Goal: Task Accomplishment & Management: Complete application form

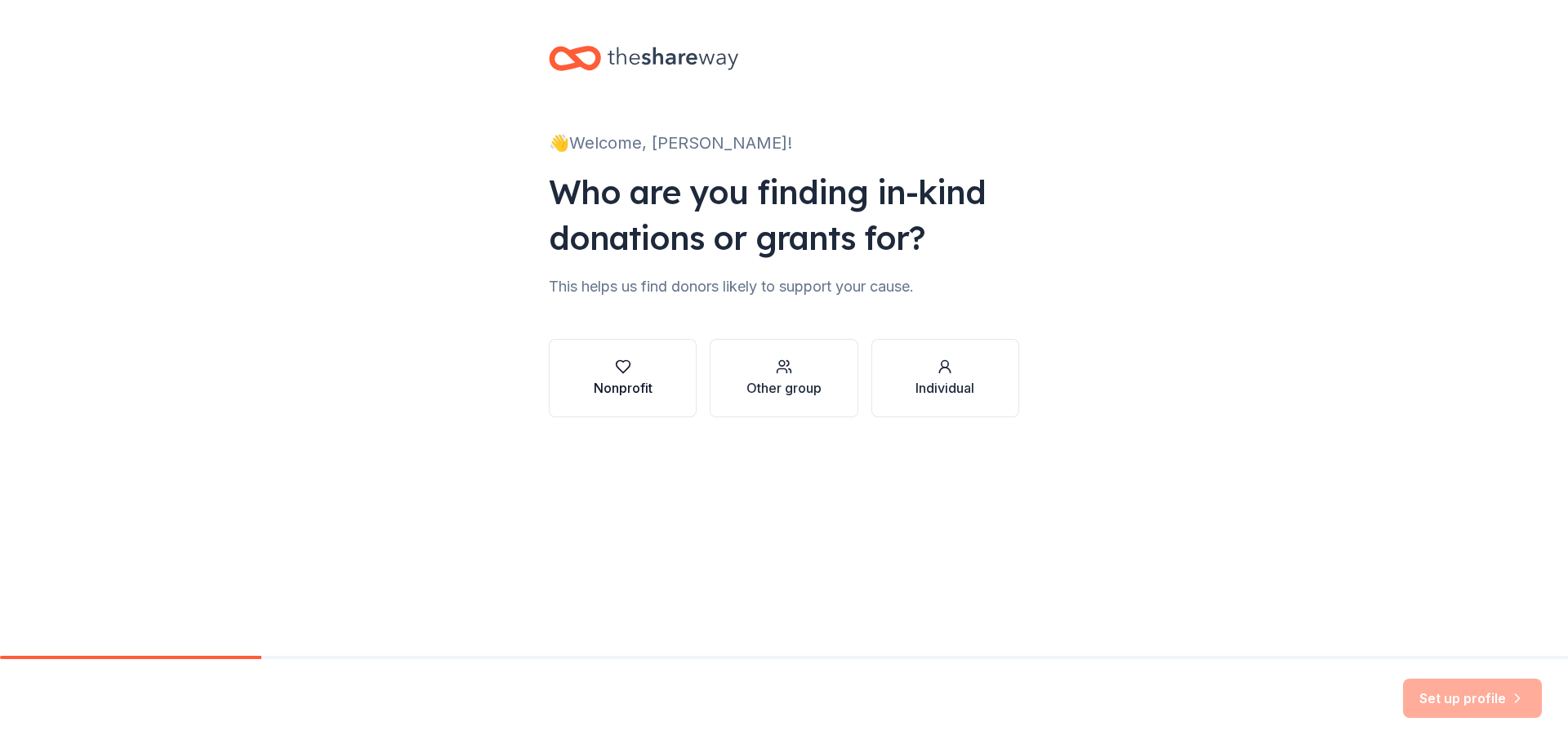
click at [624, 375] on div "Nonprofit" at bounding box center [623, 377] width 59 height 39
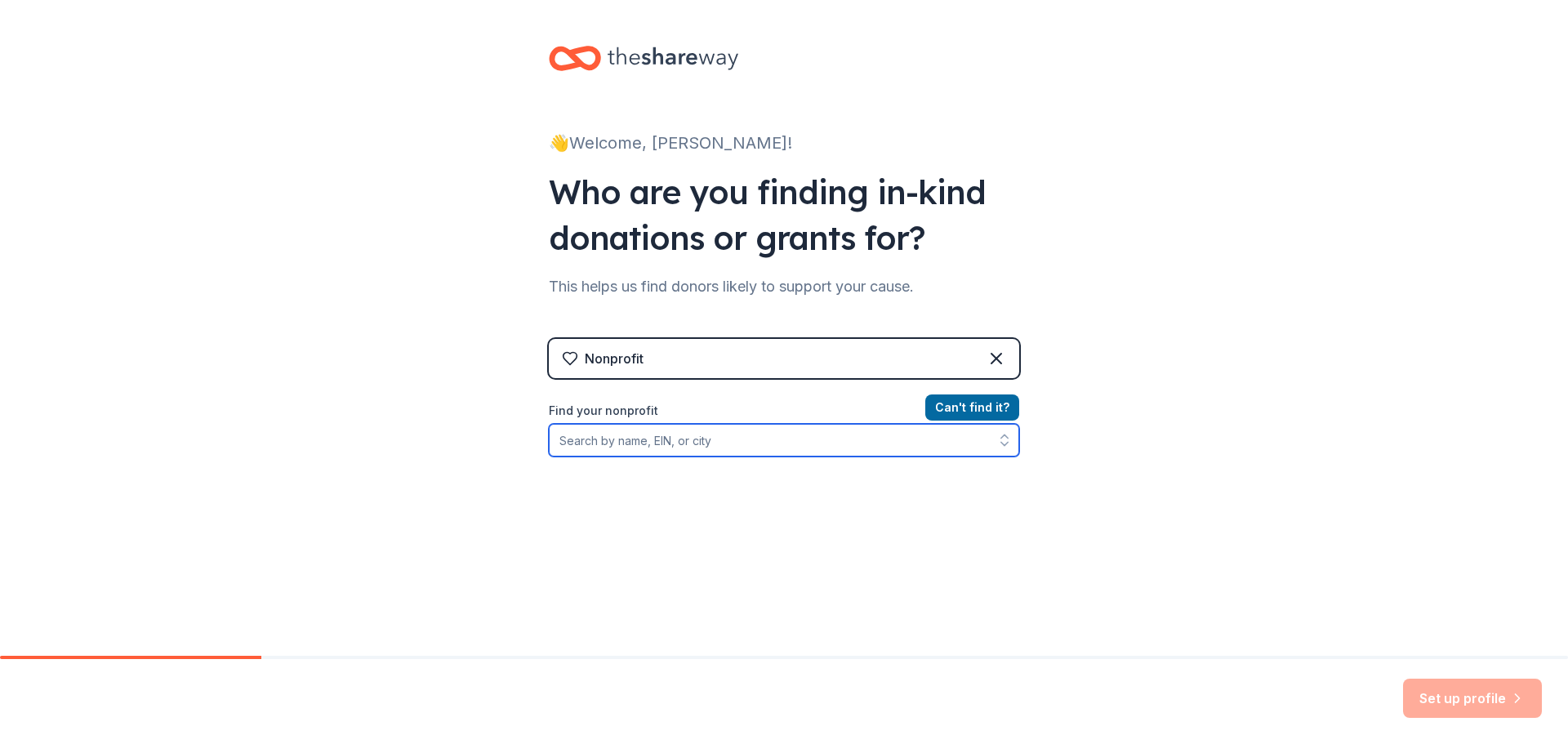
click at [631, 443] on input "Find your nonprofit" at bounding box center [783, 440] width 470 height 33
drag, startPoint x: 653, startPoint y: 441, endPoint x: 584, endPoint y: 437, distance: 69.1
click at [584, 437] on input "Find your nonprofit" at bounding box center [783, 440] width 470 height 33
click at [587, 441] on input "Find your nonprofit" at bounding box center [783, 440] width 470 height 33
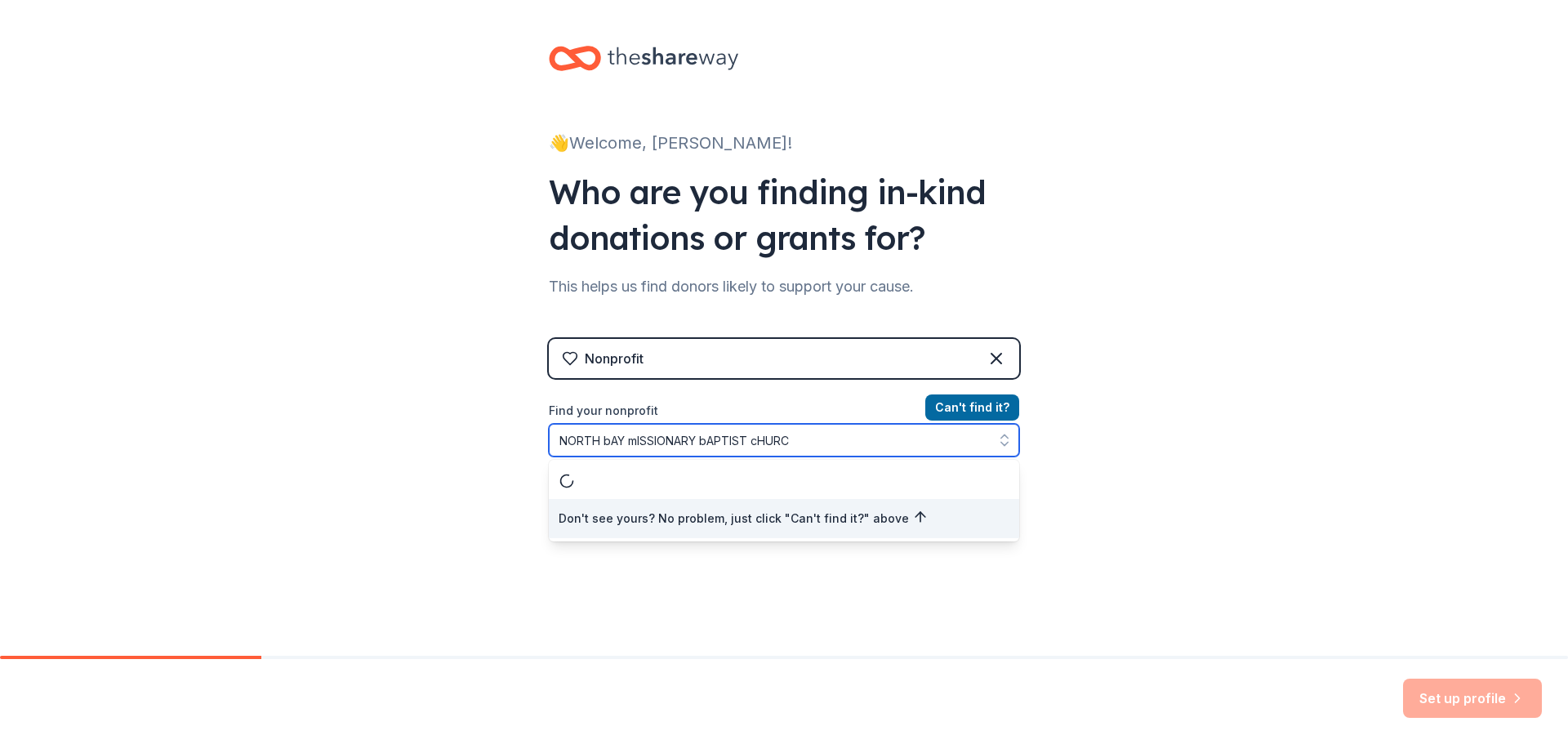
type input "NORTH bAY mISSIONARY bAPTIST cHURCH"
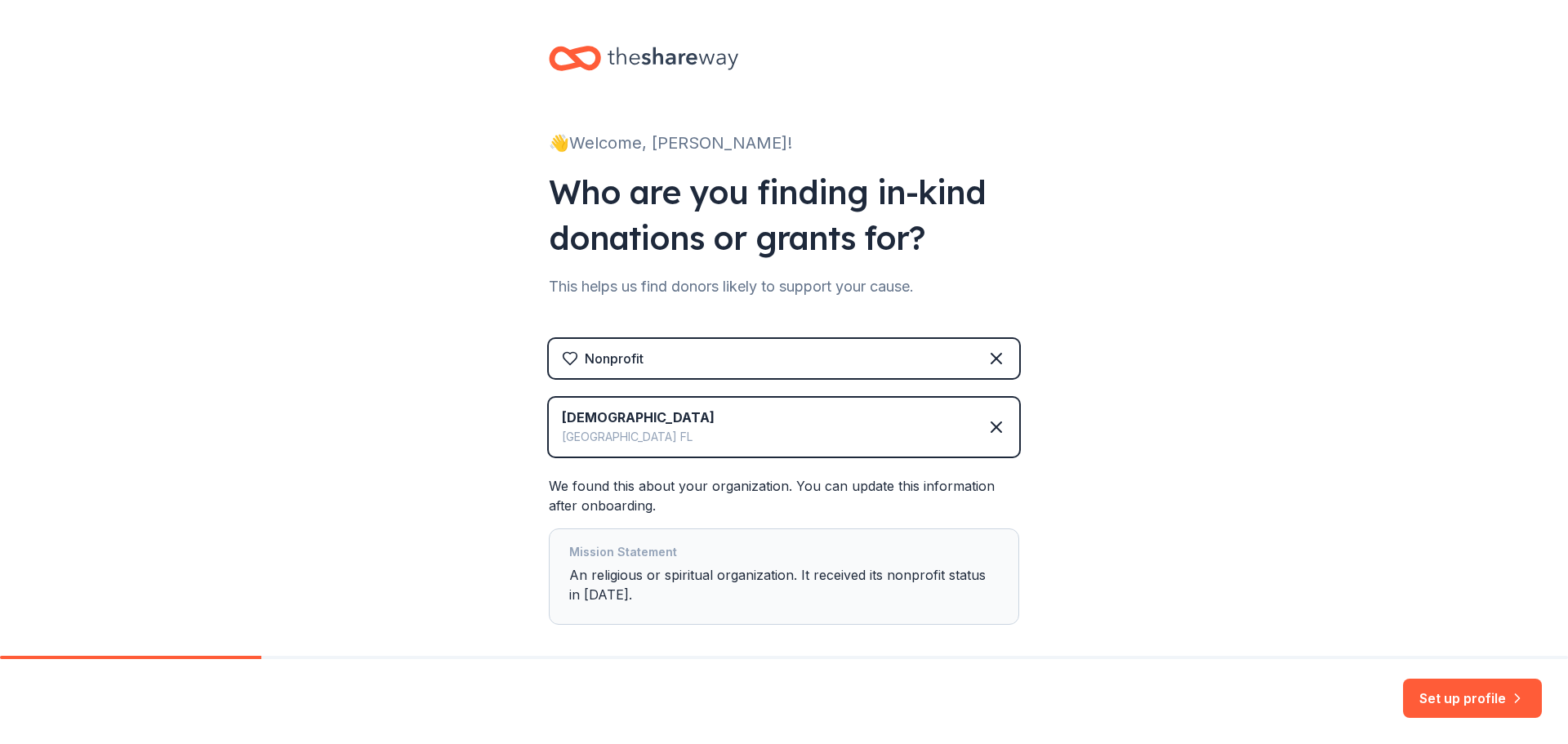
click at [802, 578] on div "Mission Statement An religious or spiritual organization. It received its nonpr…" at bounding box center [784, 576] width 429 height 68
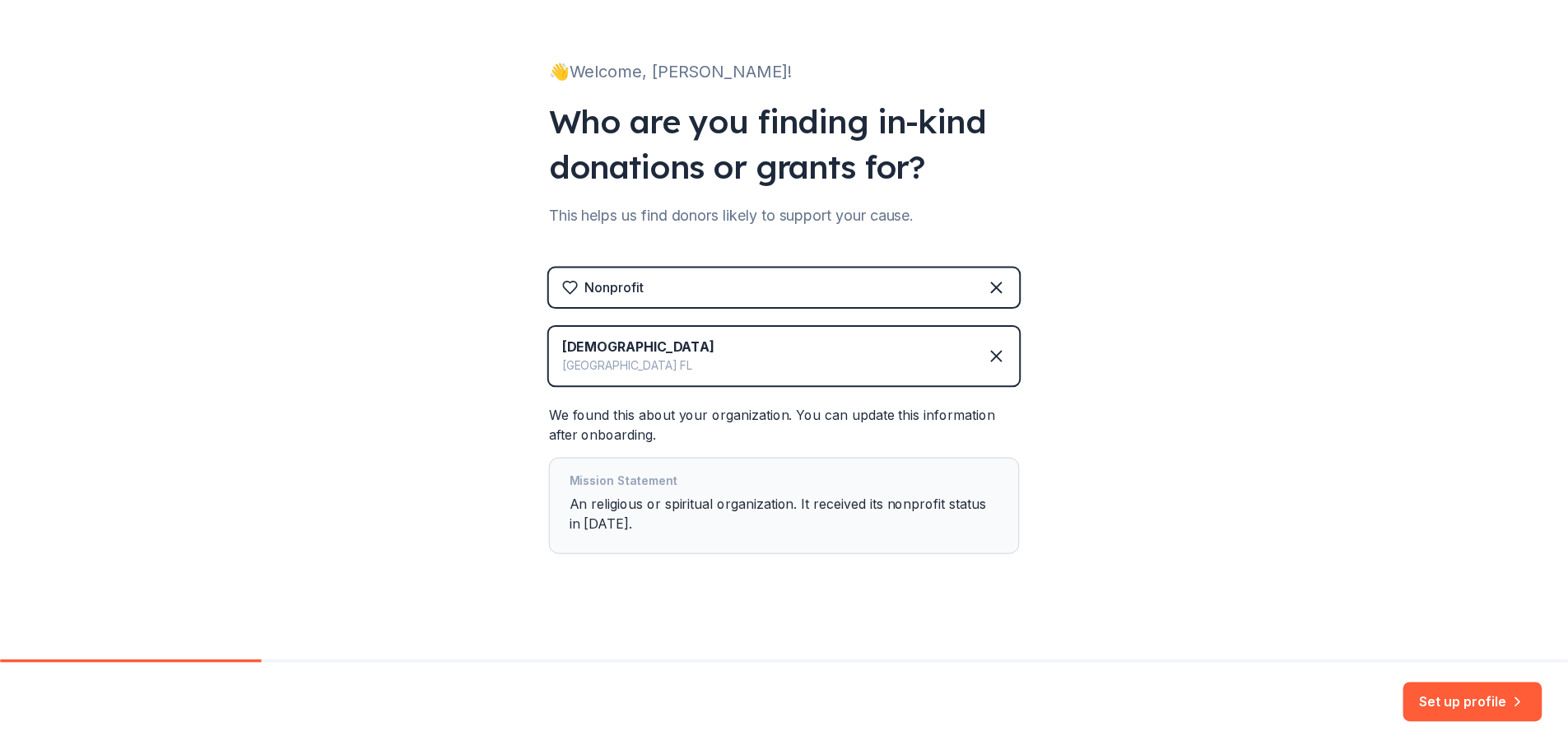
scroll to position [81, 0]
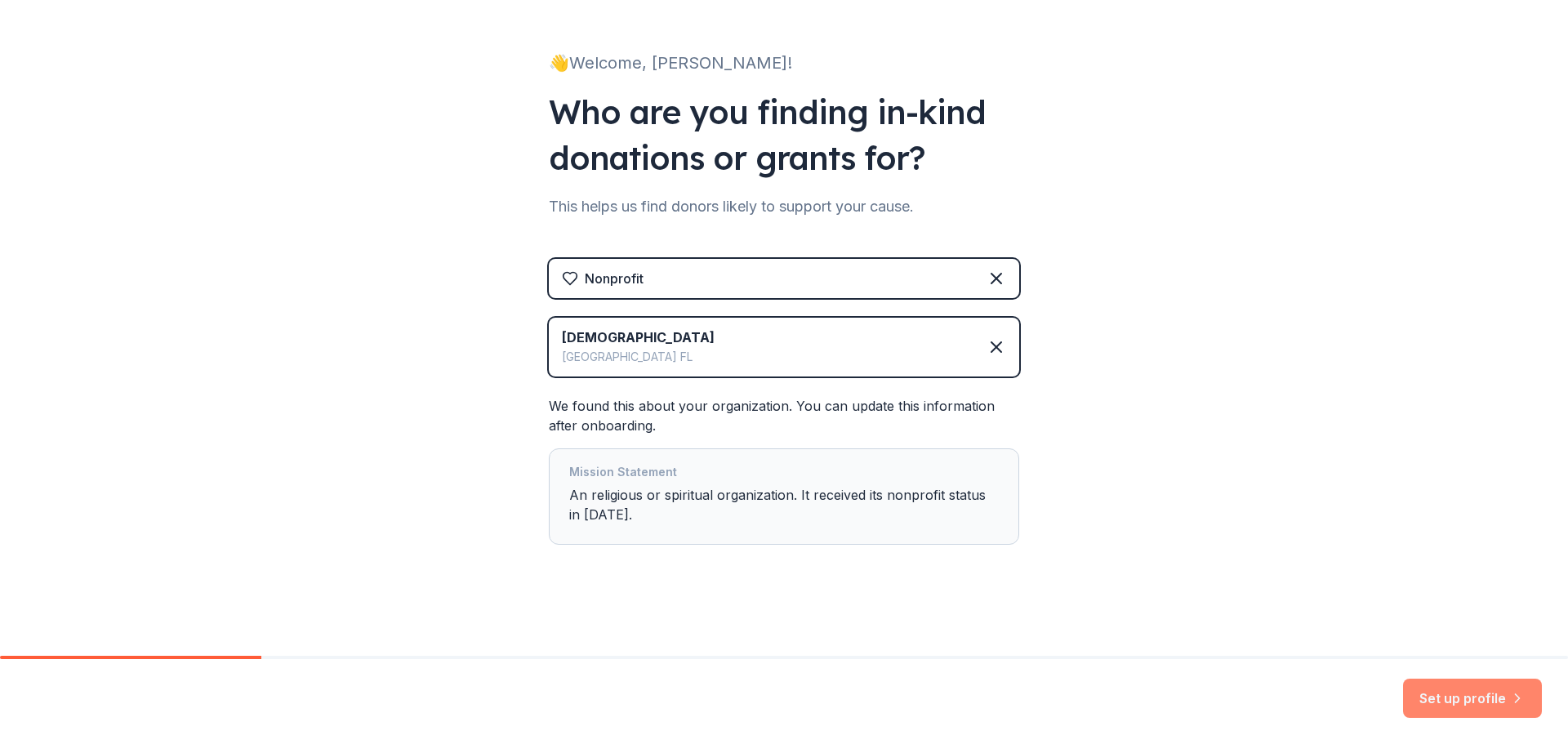
click at [1451, 699] on button "Set up profile" at bounding box center [1472, 698] width 139 height 39
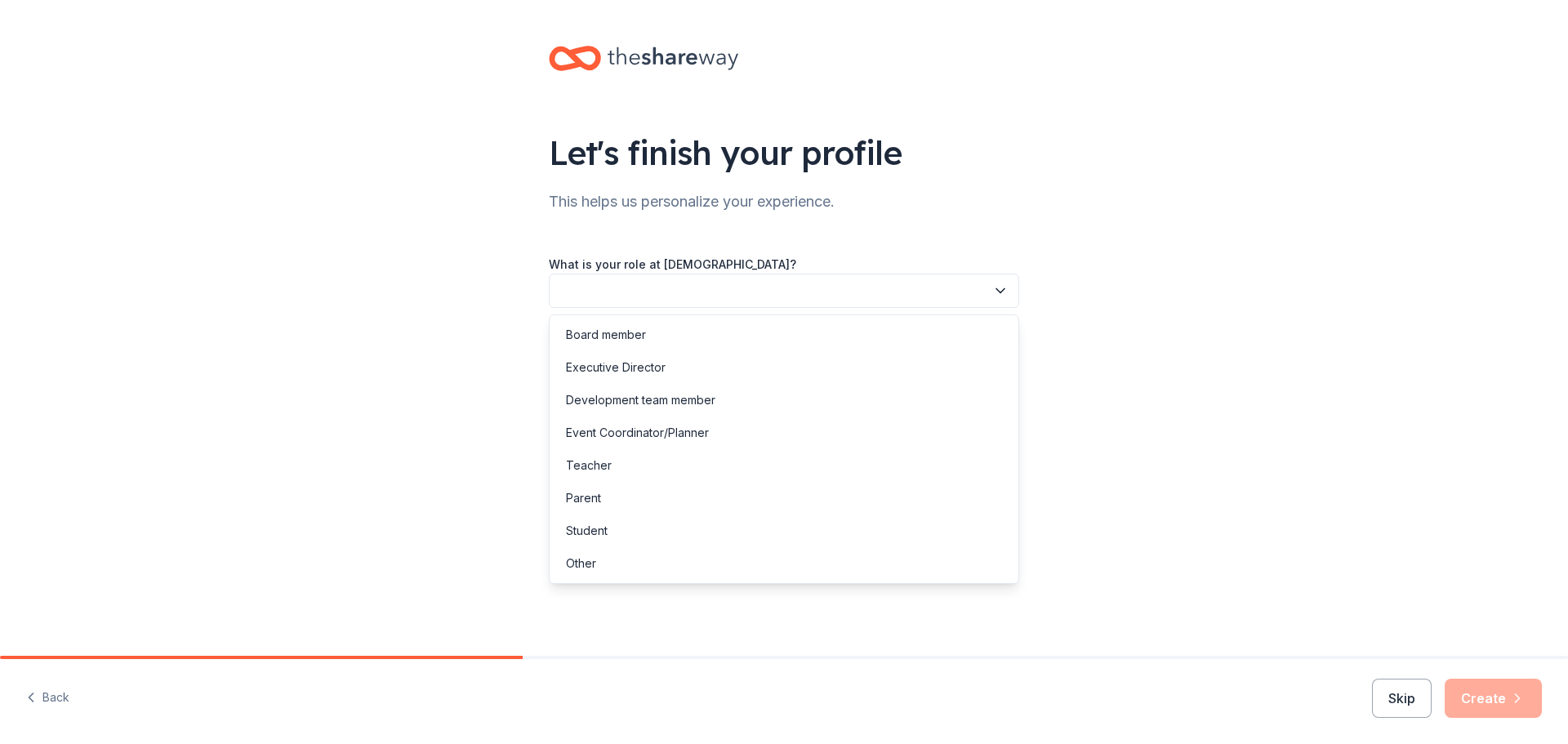
click at [999, 290] on icon "button" at bounding box center [1000, 291] width 16 height 16
click at [618, 333] on div "Board member" at bounding box center [606, 335] width 80 height 20
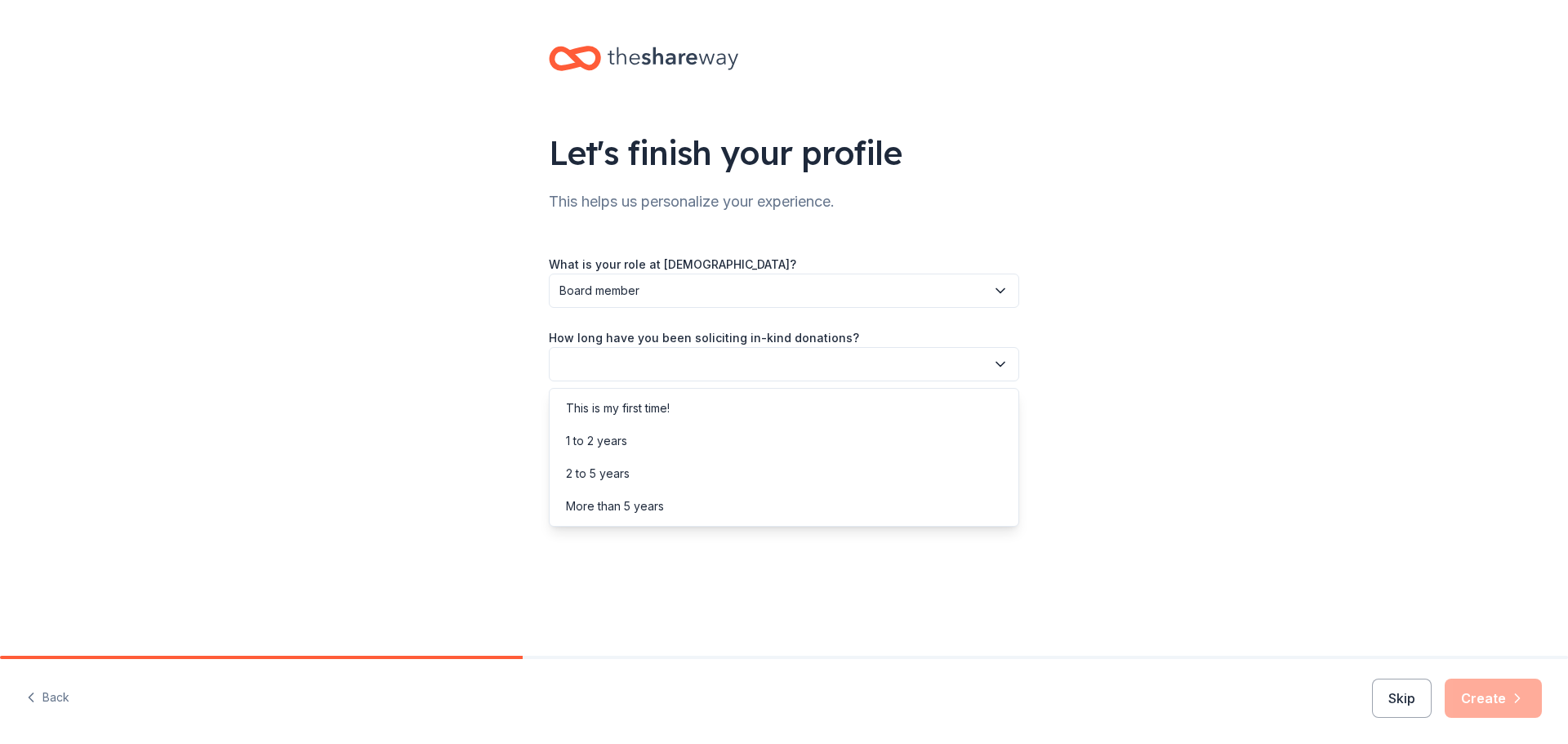
click at [579, 363] on button "button" at bounding box center [783, 365] width 470 height 35
click at [654, 403] on div "This is my first time!" at bounding box center [618, 408] width 104 height 20
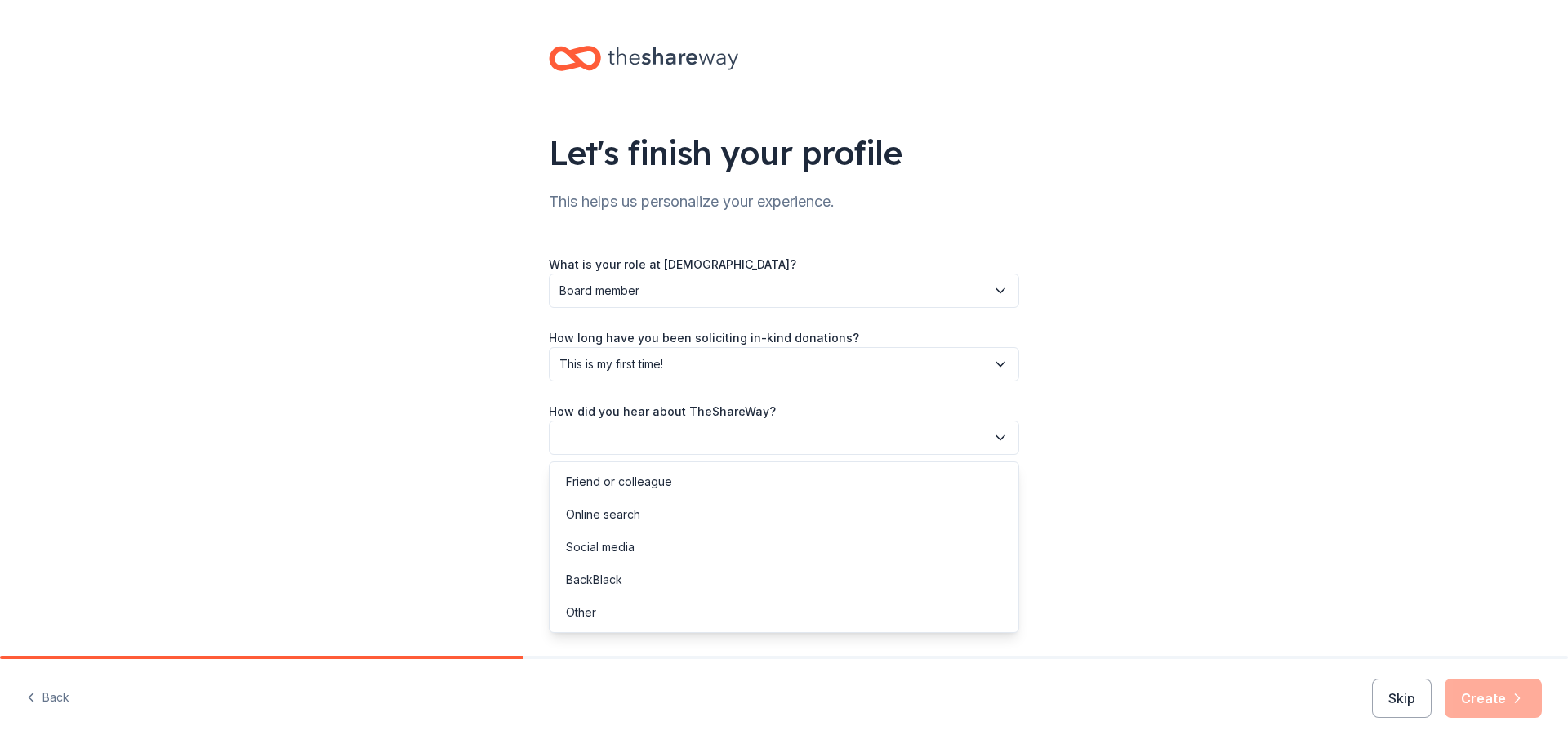
click at [634, 436] on button "button" at bounding box center [783, 437] width 470 height 35
click at [618, 514] on div "Online search" at bounding box center [603, 515] width 75 height 20
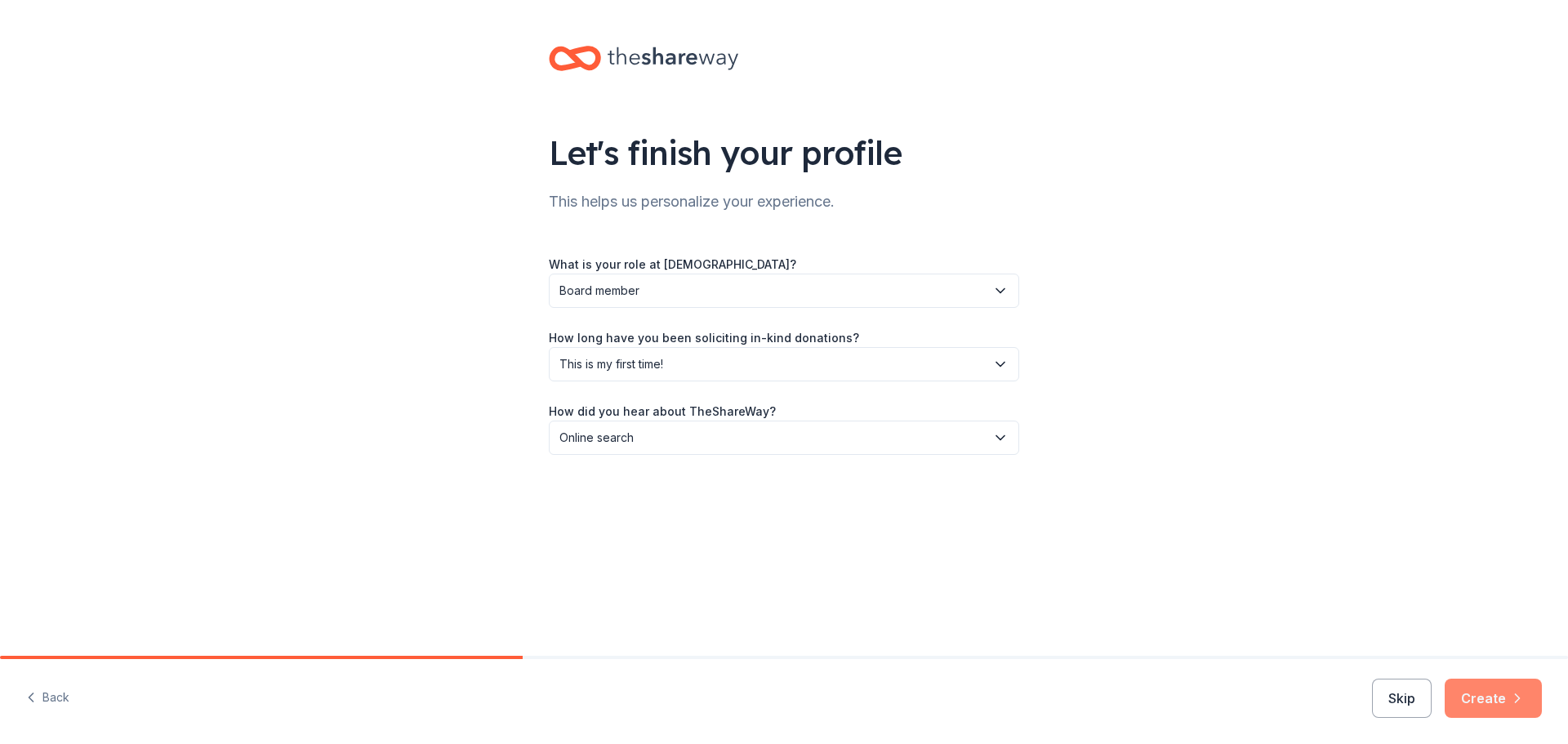
click at [1497, 699] on button "Create" at bounding box center [1493, 698] width 97 height 39
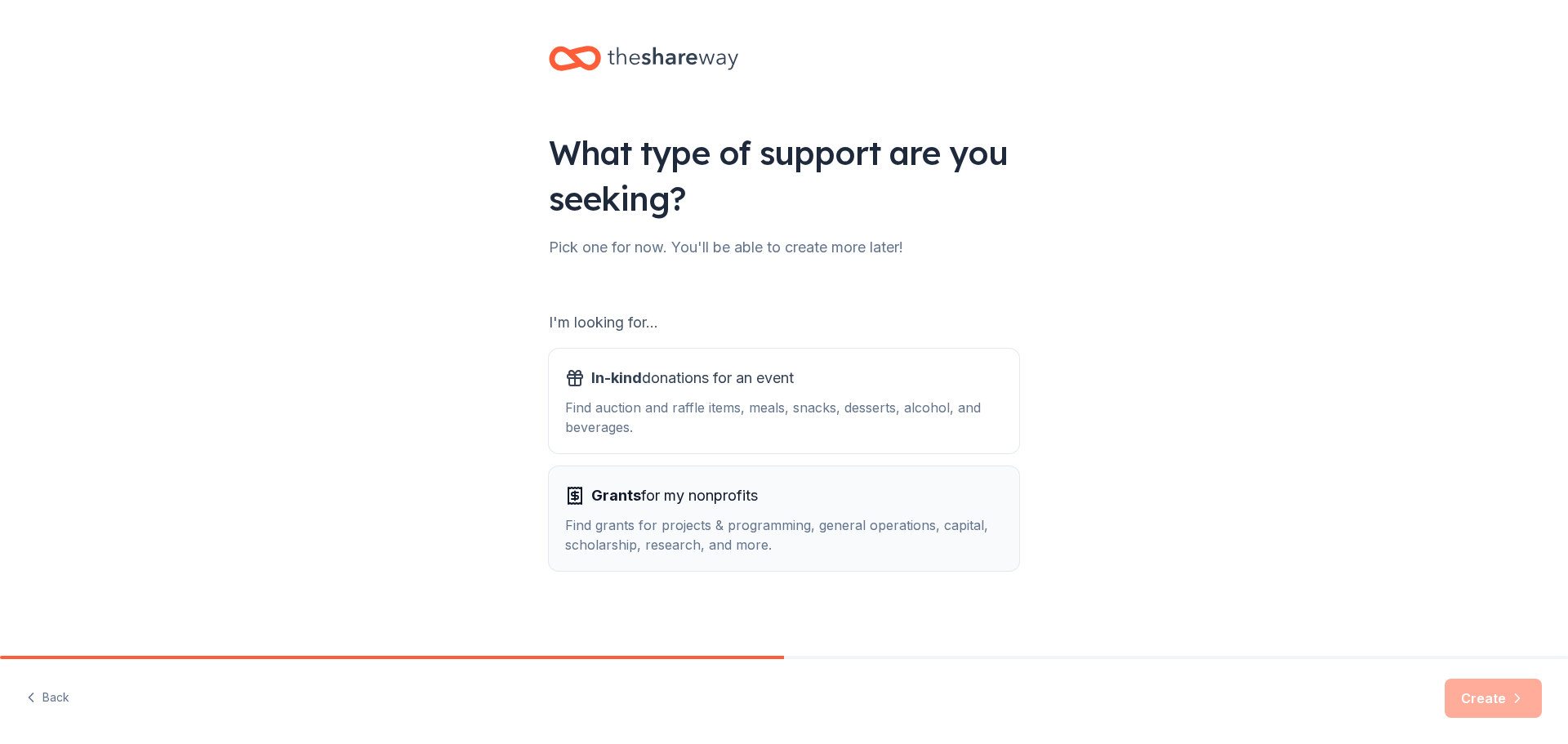
click at [671, 507] on span "Grants for my nonprofits" at bounding box center [674, 496] width 166 height 26
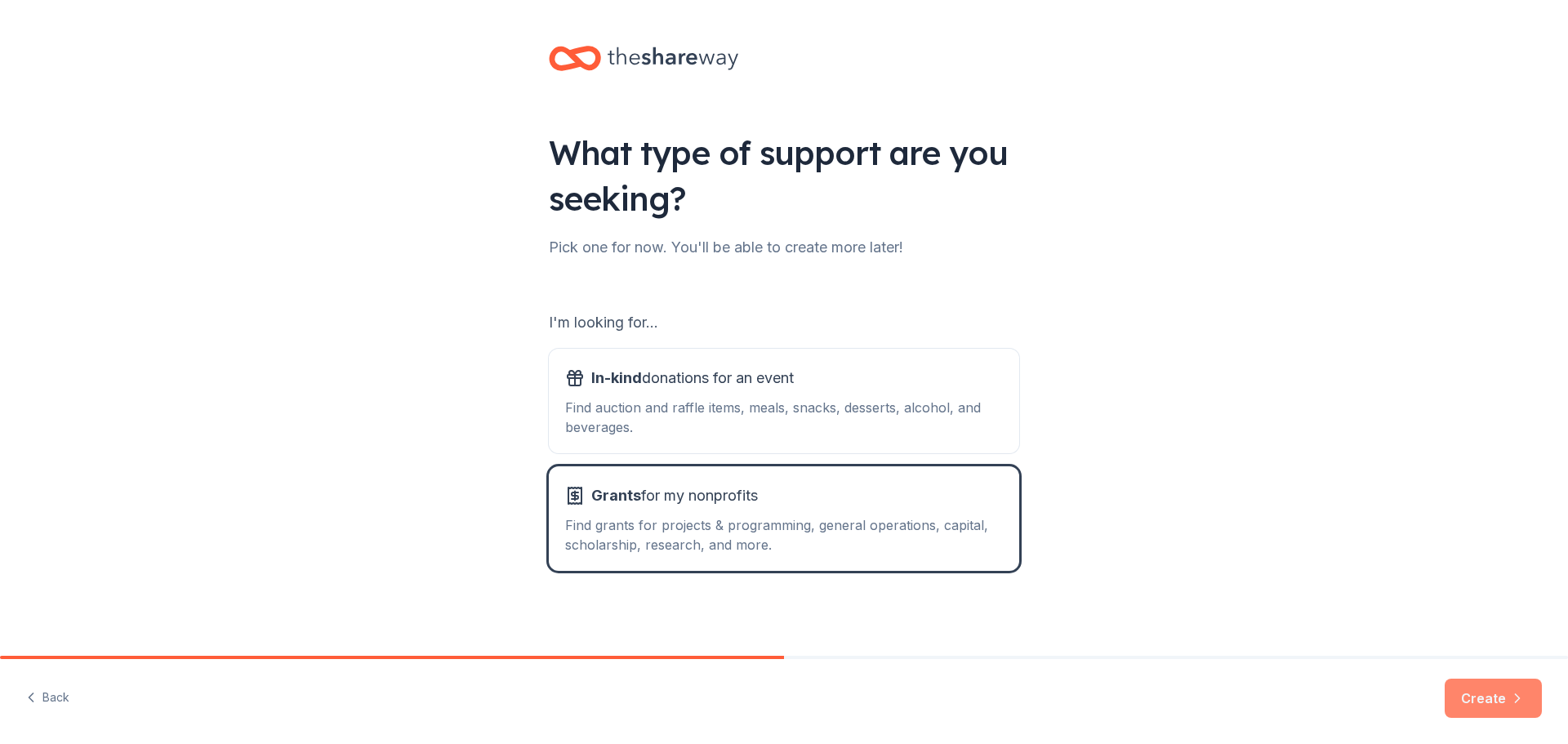
click at [1489, 691] on button "Create" at bounding box center [1493, 698] width 97 height 39
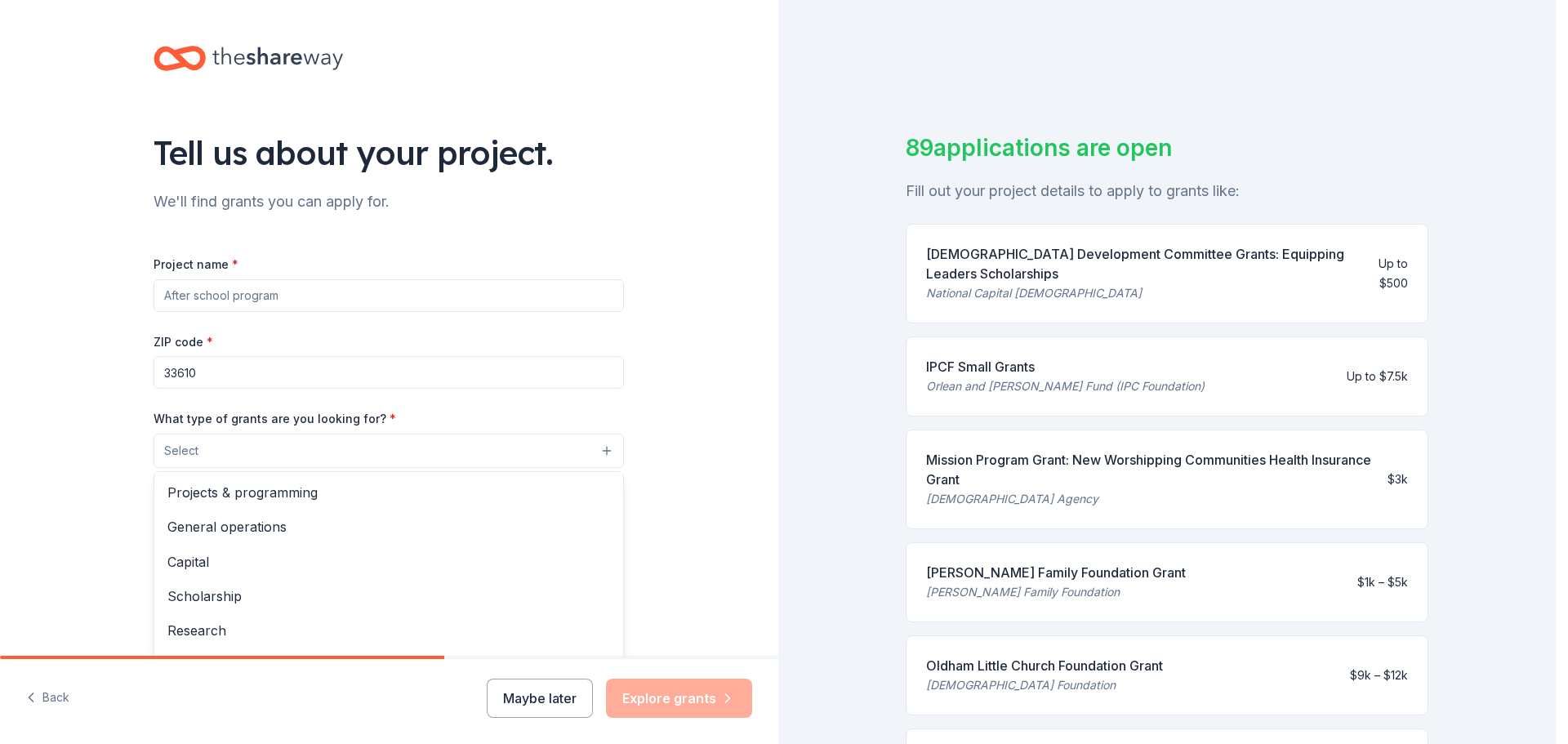
click at [598, 451] on button "Select" at bounding box center [388, 451] width 470 height 35
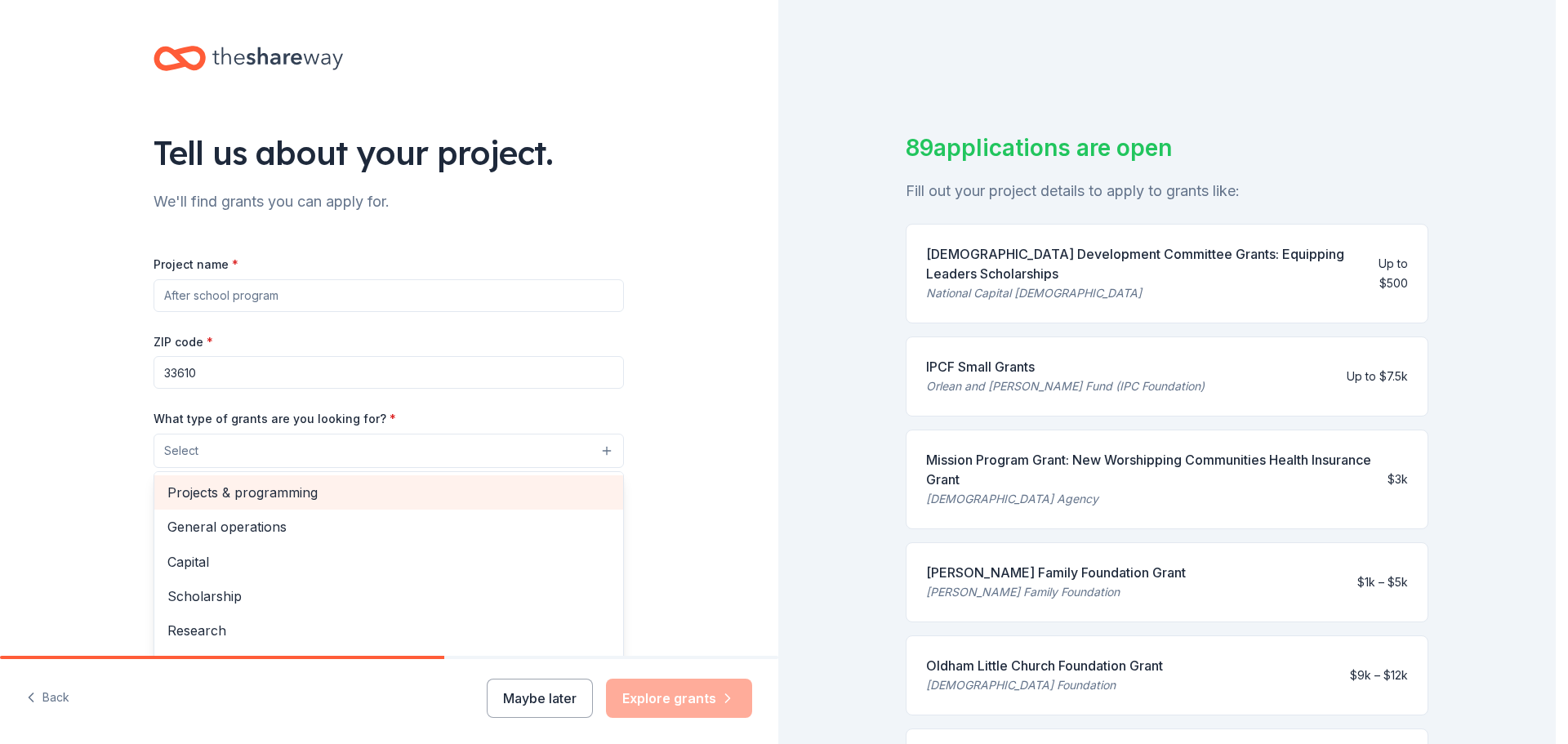
click at [226, 492] on span "Projects & programming" at bounding box center [388, 492] width 443 height 21
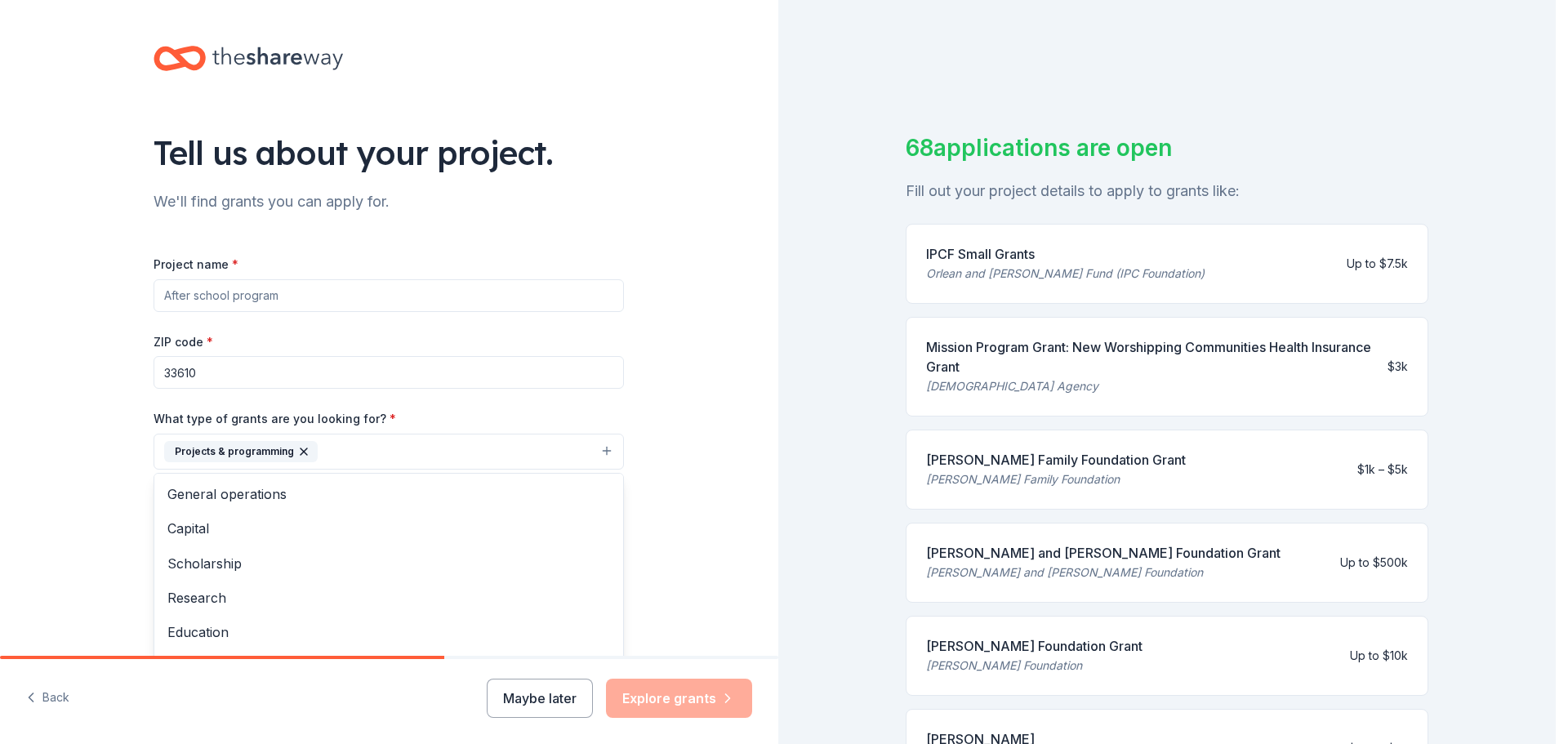
click at [650, 535] on div "Tell us about your project. We'll find grants you can apply for. Project name *…" at bounding box center [389, 391] width 779 height 782
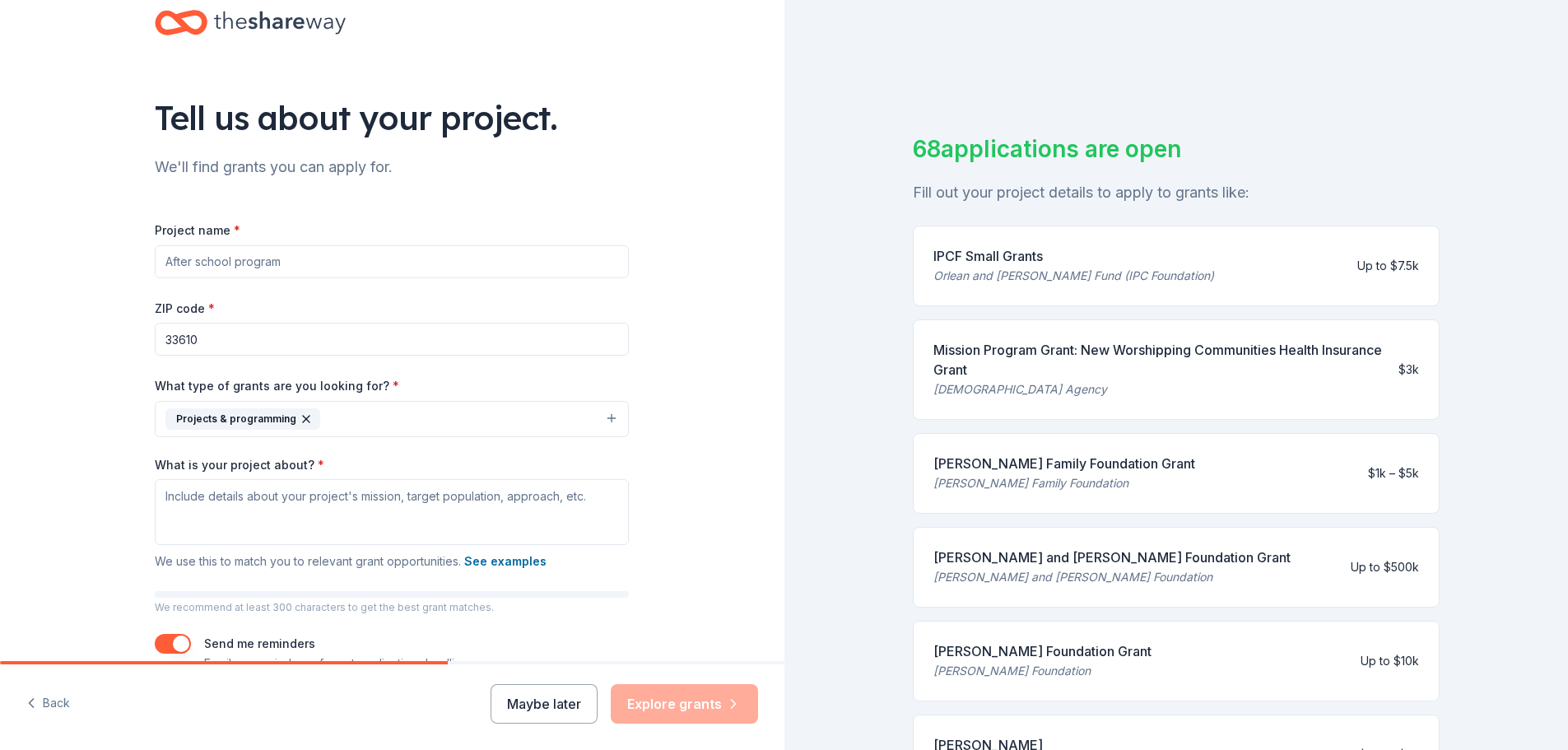
scroll to position [37, 0]
click at [159, 495] on textarea "What is your project about? *" at bounding box center [392, 512] width 474 height 66
type textarea "s"
type textarea "m"
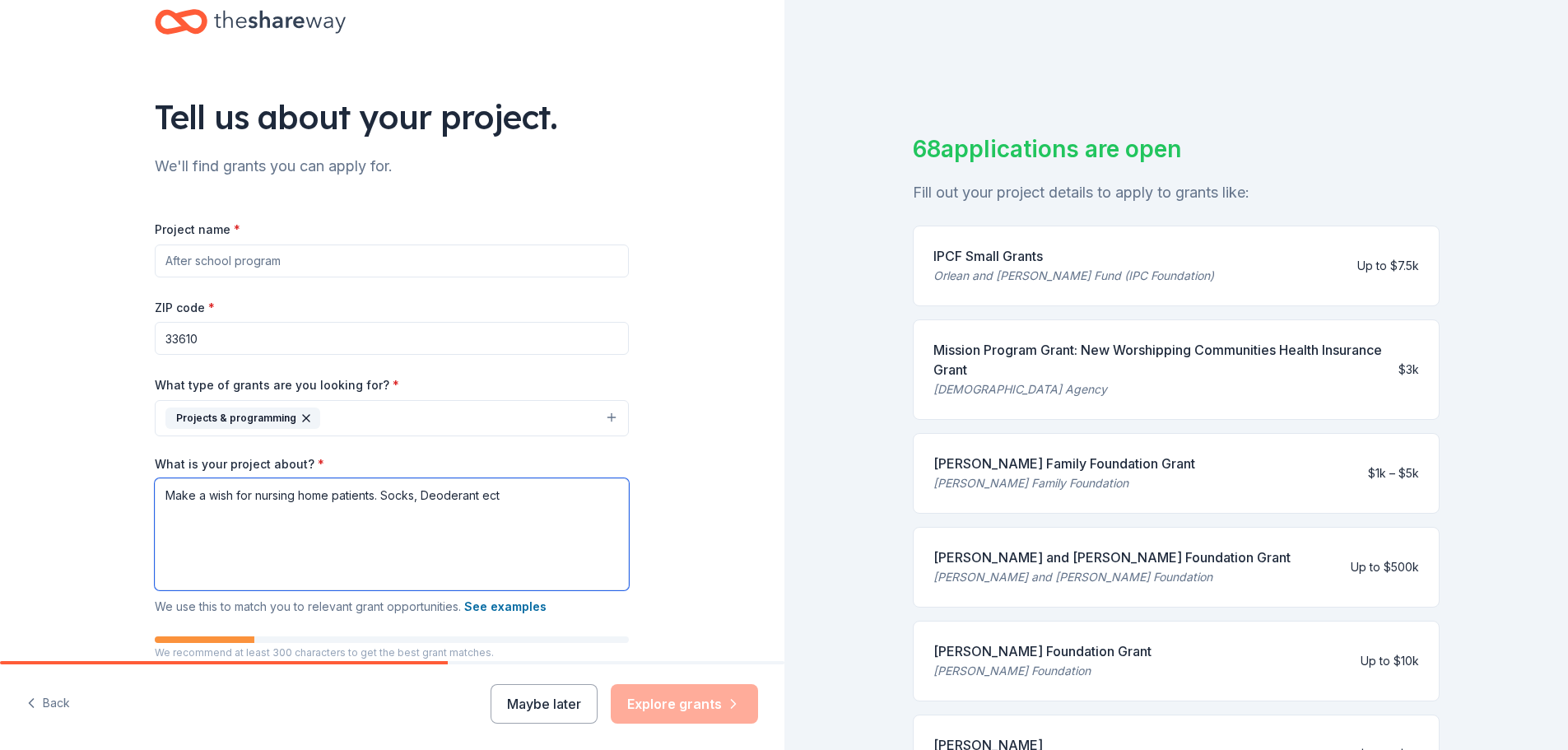
click at [474, 495] on textarea "Make a wish for nursing home patients. Socks, Deoderant ect" at bounding box center [392, 535] width 474 height 112
click at [442, 497] on textarea "Make a wish for nursing home patients. Socks, Deoderant ect....." at bounding box center [392, 535] width 474 height 112
type textarea "Make a wish for nursing home patients. Socks, Deodorant, blankets ect....."
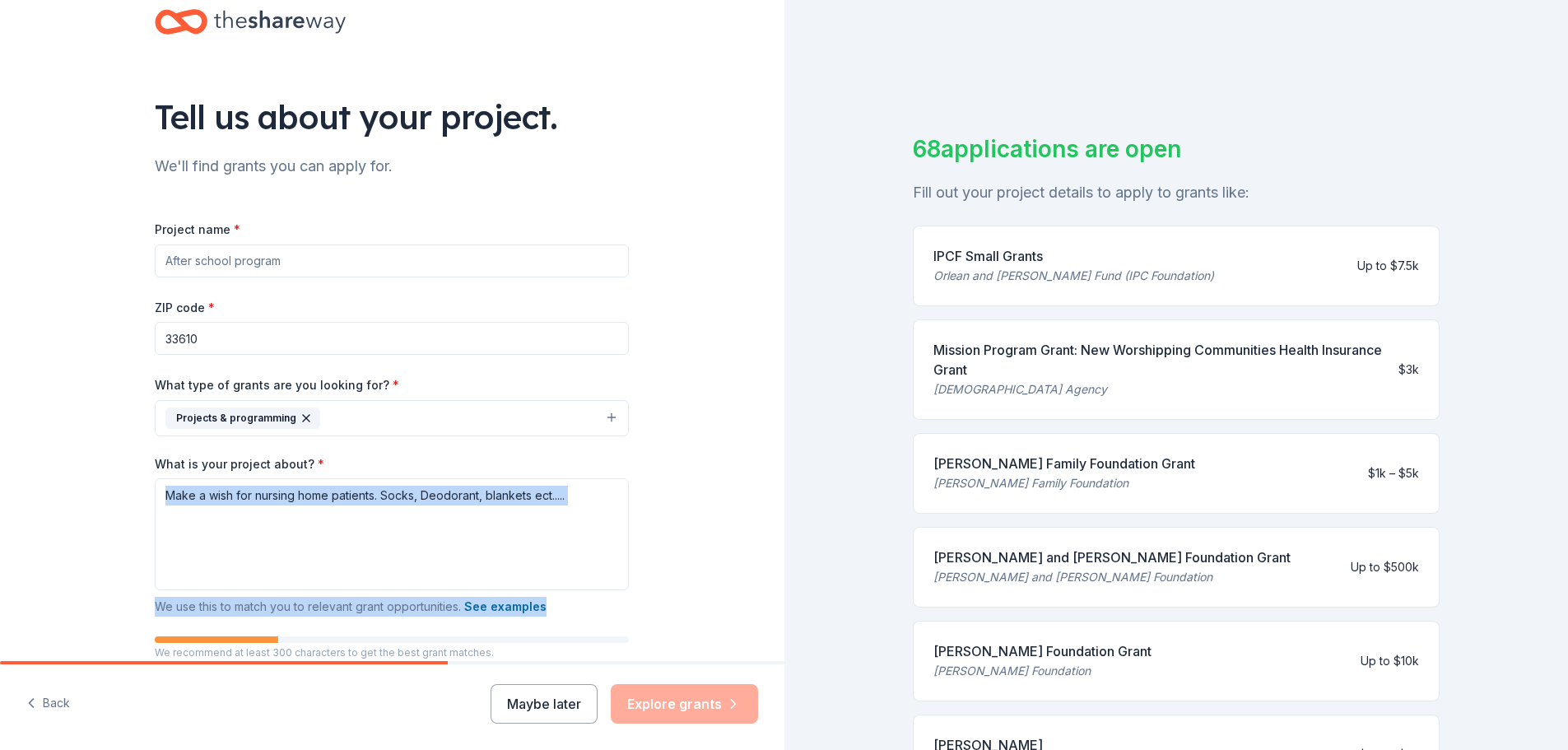
drag, startPoint x: 771, startPoint y: 494, endPoint x: 774, endPoint y: 598, distance: 104.0
click at [776, 597] on div "Tell us about your project. We'll find grants you can apply for. Project name *…" at bounding box center [392, 330] width 785 height 661
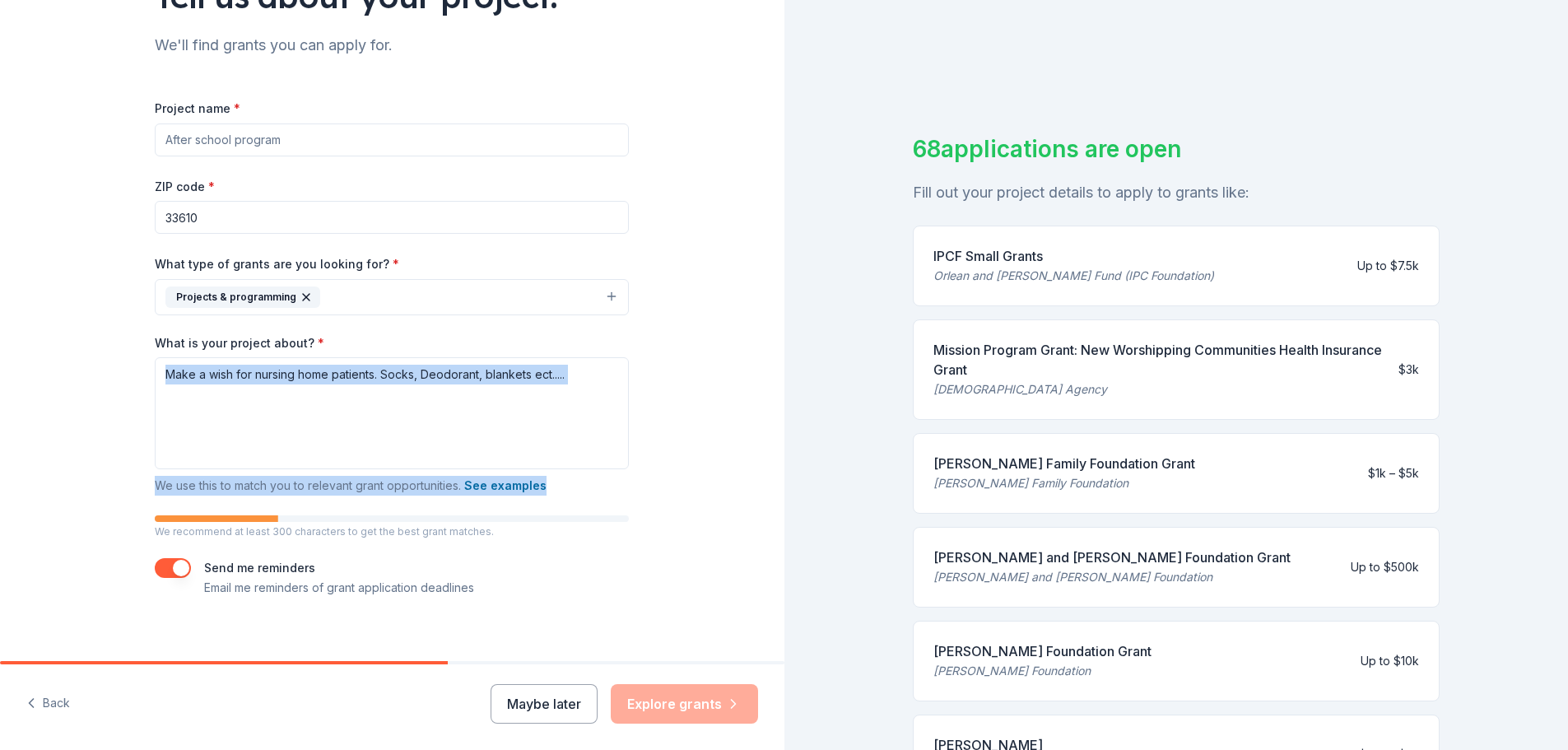
scroll to position [173, 0]
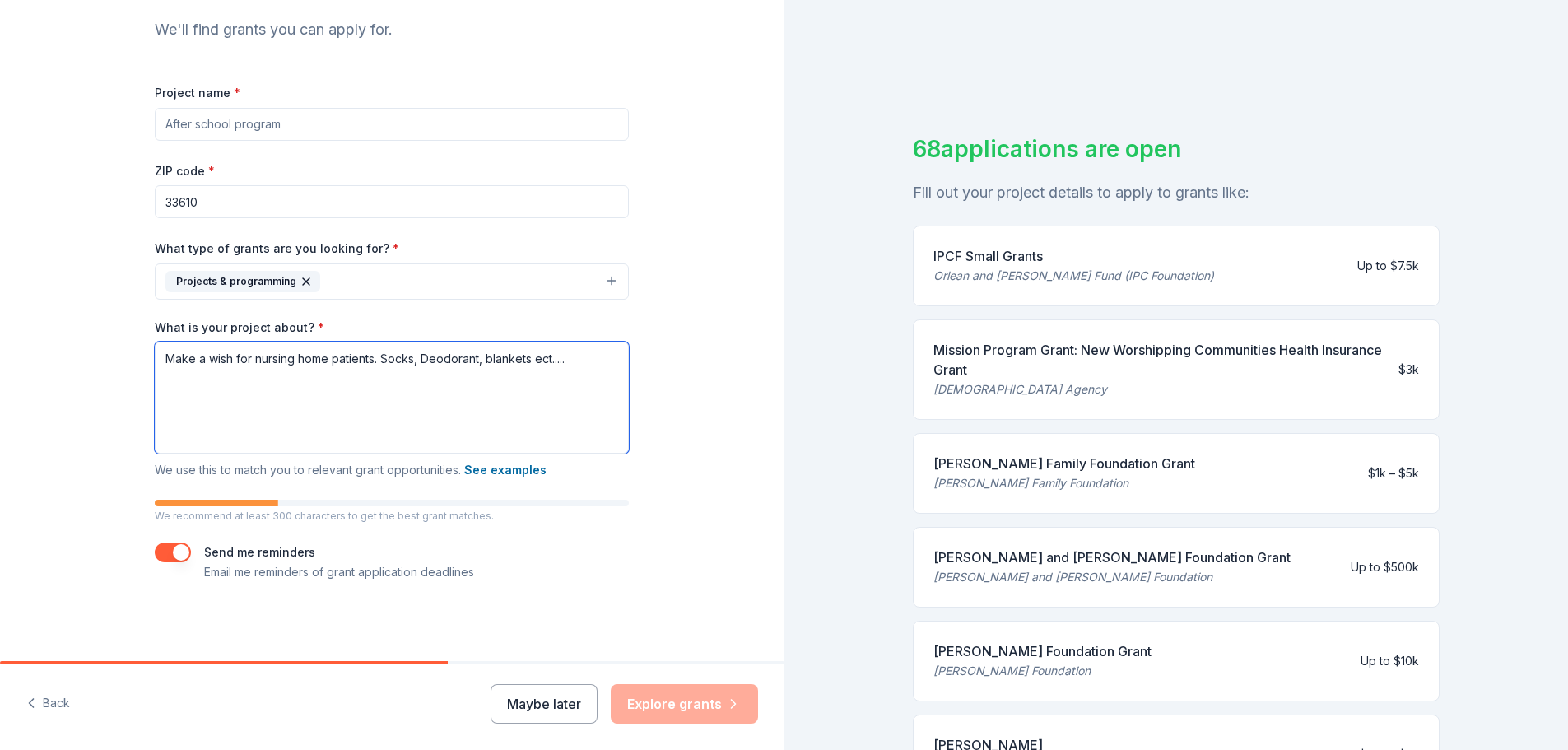
click at [253, 399] on textarea "Make a wish for nursing home patients. Socks, Deodorant, blankets ect....." at bounding box center [392, 398] width 474 height 112
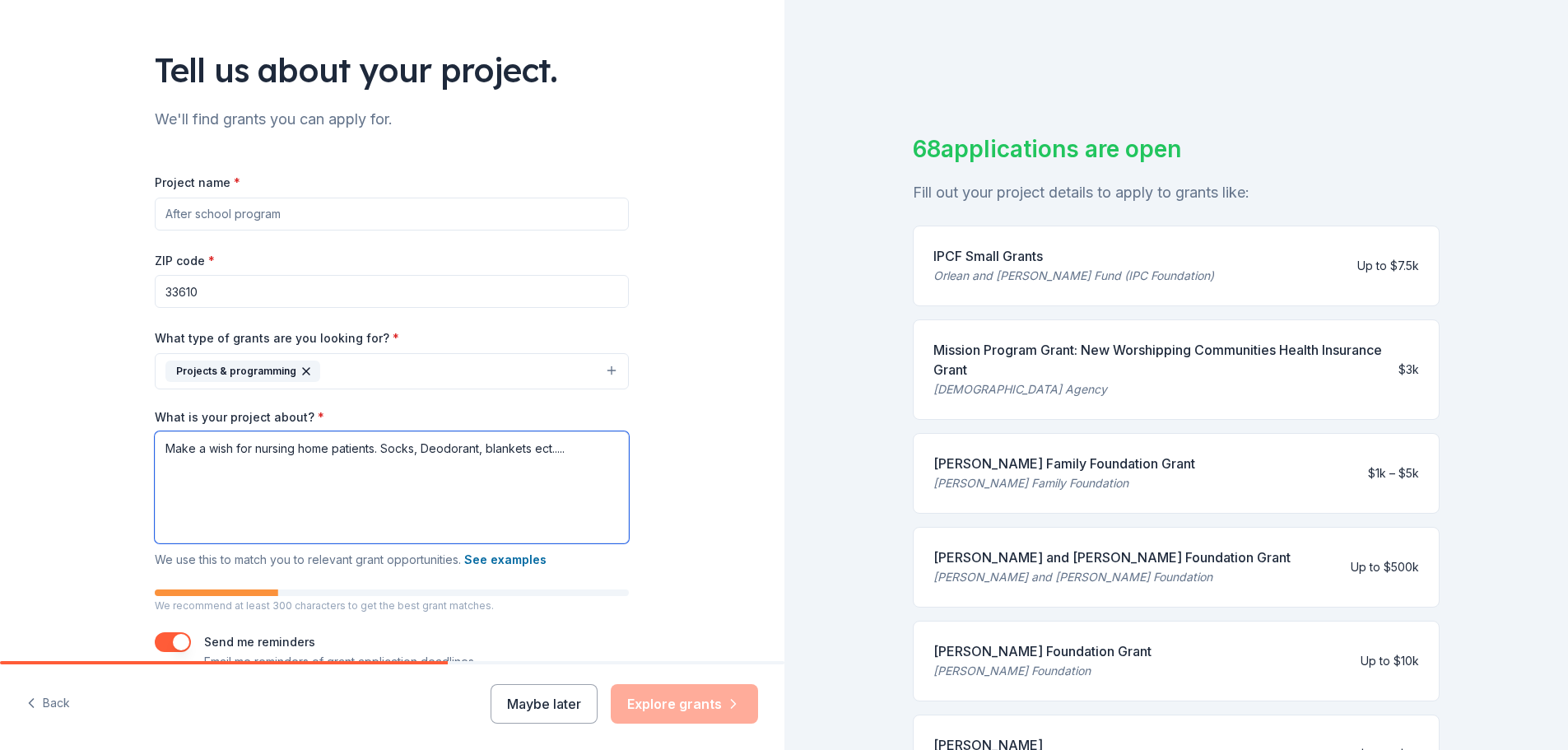
scroll to position [0, 0]
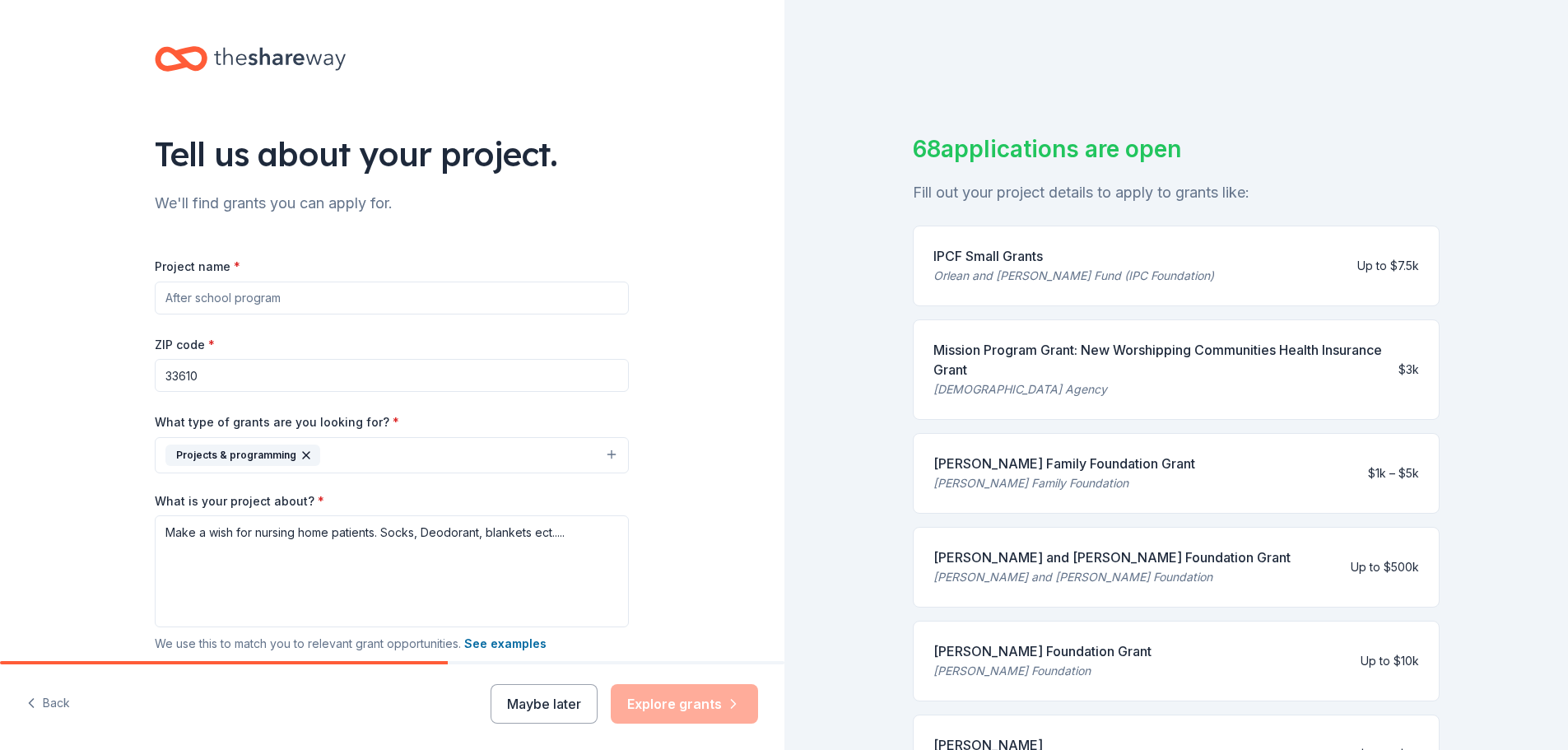
click at [352, 713] on div "Back Maybe later Explore grants" at bounding box center [392, 706] width 785 height 85
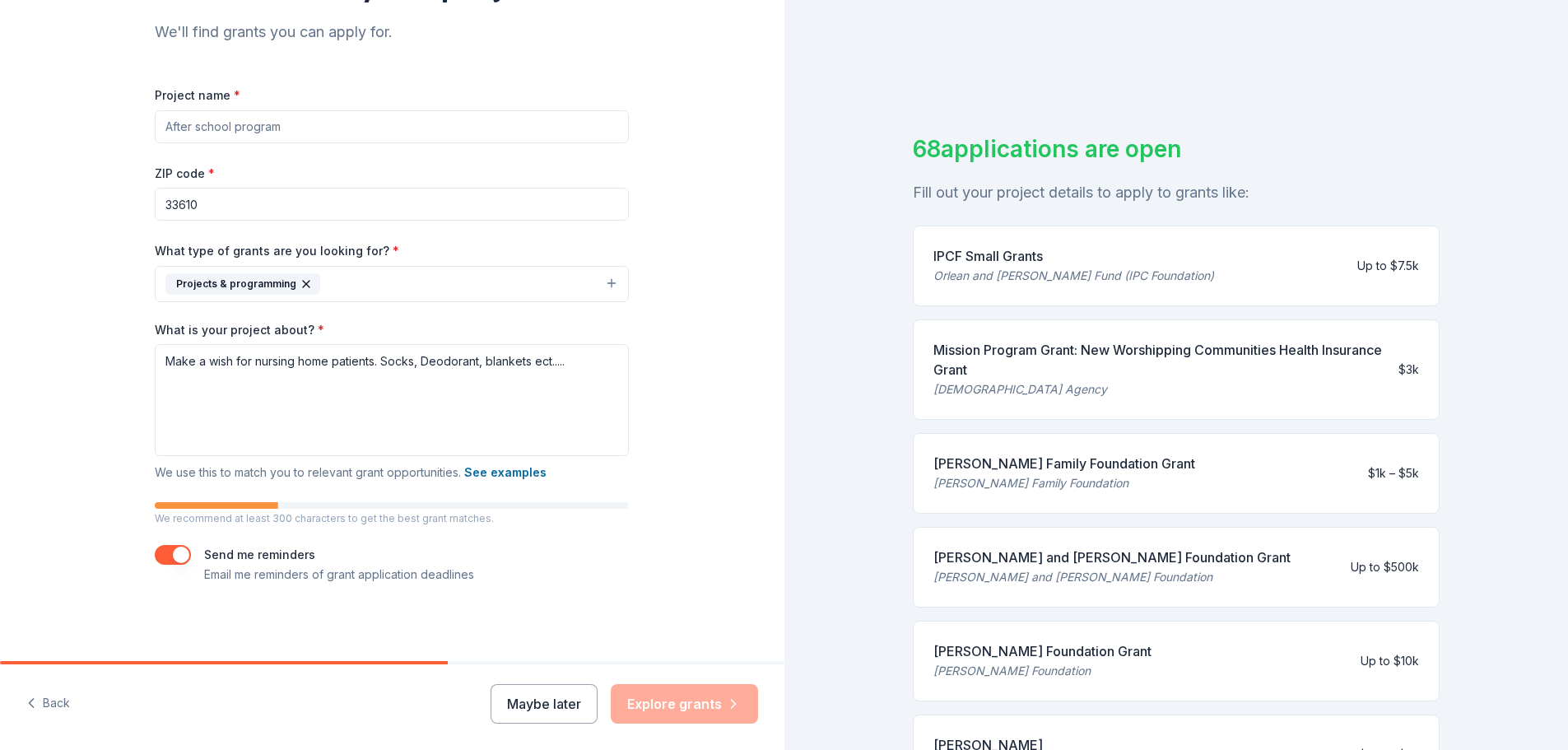
scroll to position [173, 0]
click at [695, 704] on div "Maybe later Explore grants" at bounding box center [624, 703] width 268 height 39
drag, startPoint x: 280, startPoint y: 123, endPoint x: 159, endPoint y: 130, distance: 121.2
click at [159, 130] on input "Project name *" at bounding box center [392, 125] width 474 height 33
drag, startPoint x: 246, startPoint y: 122, endPoint x: 149, endPoint y: 118, distance: 97.1
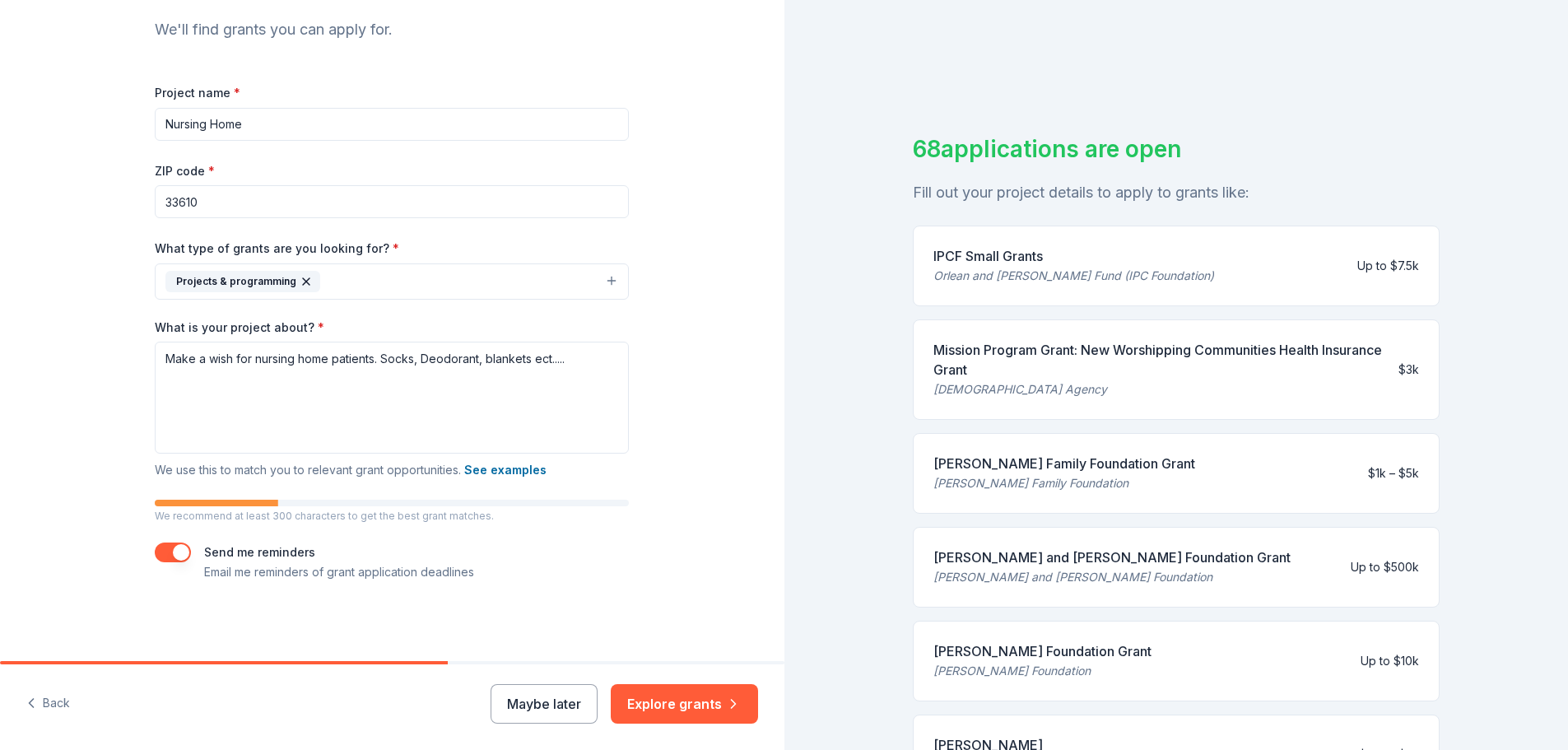
click at [155, 118] on input "Nursing Home" at bounding box center [392, 125] width 474 height 33
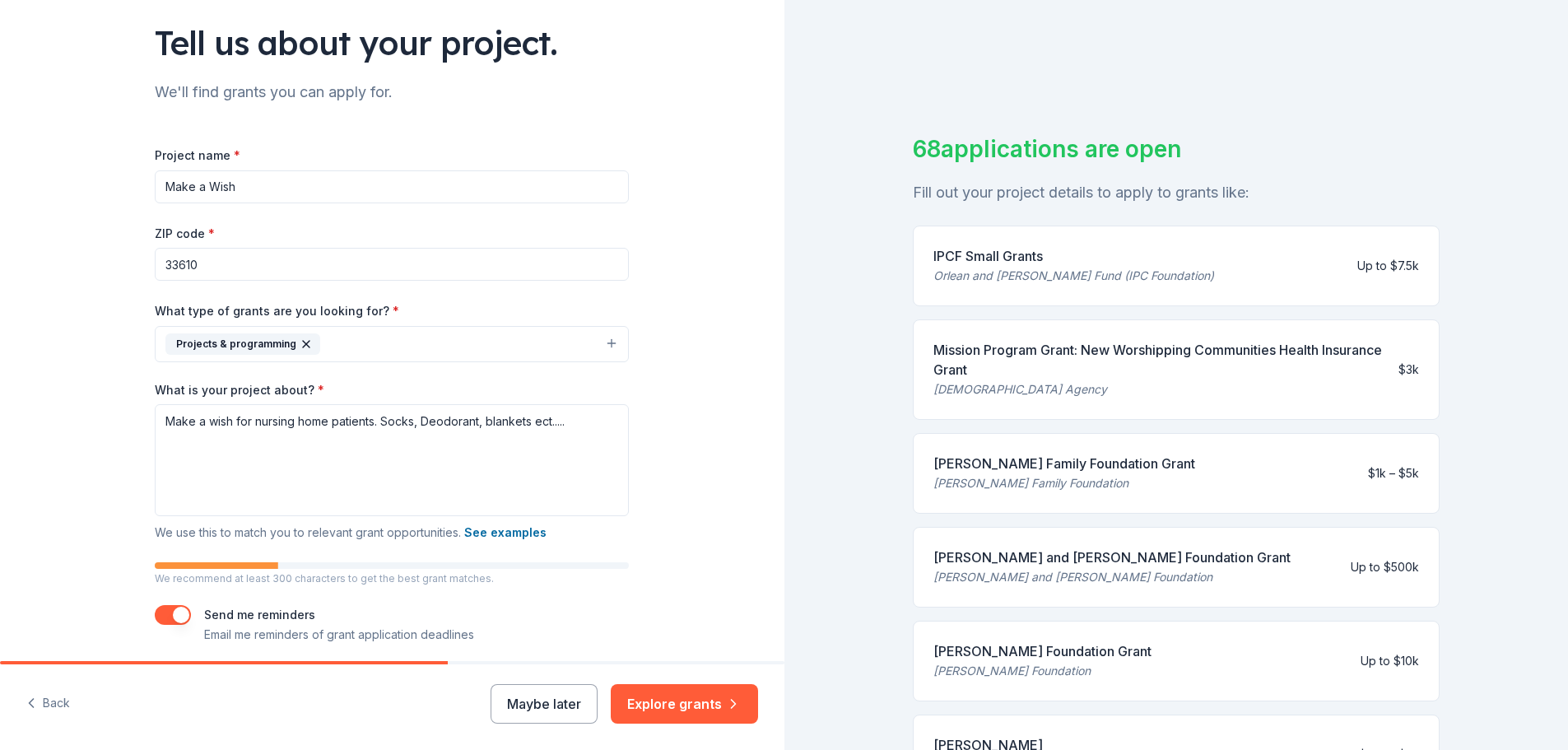
scroll to position [108, 0]
type input "Make a Wish"
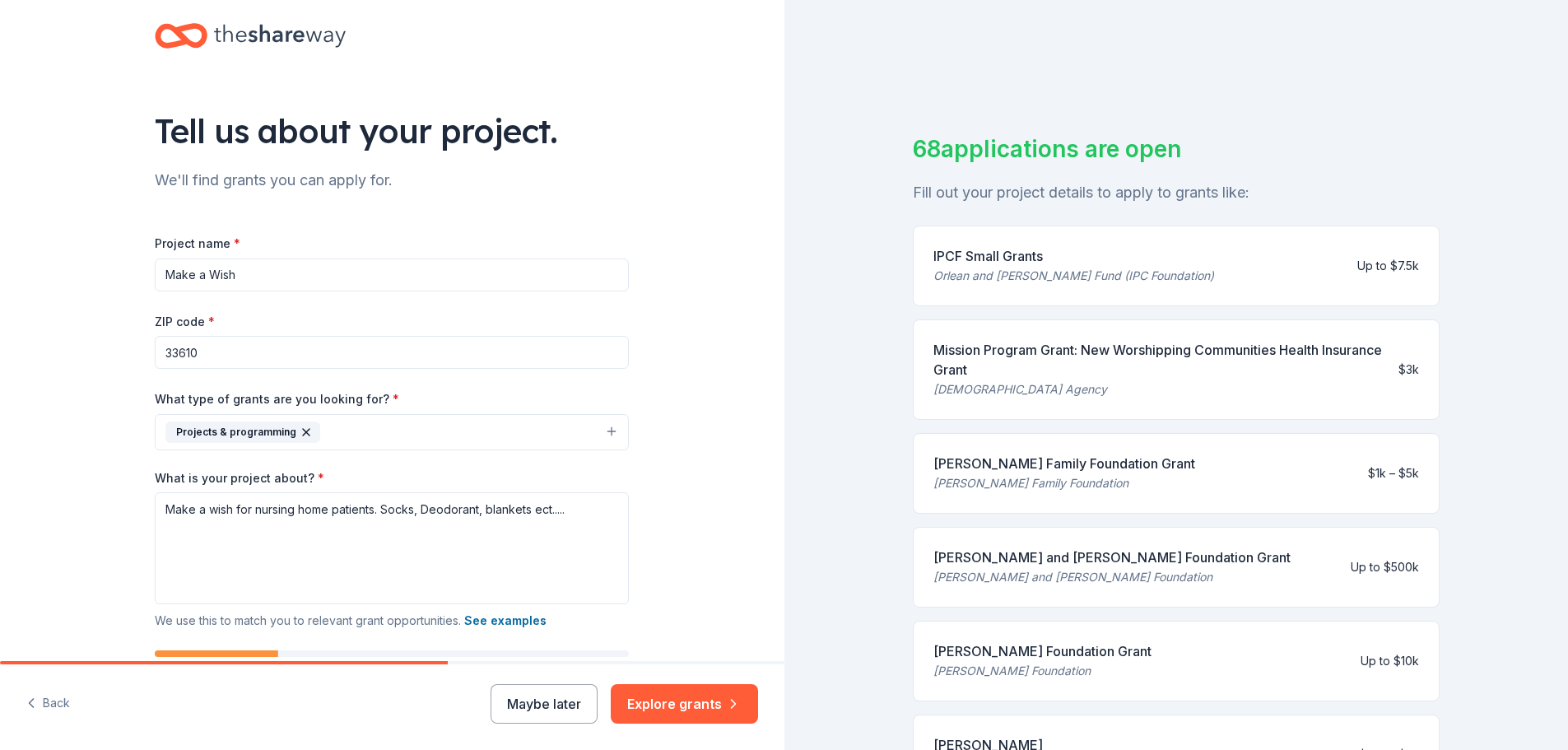
scroll to position [11, 0]
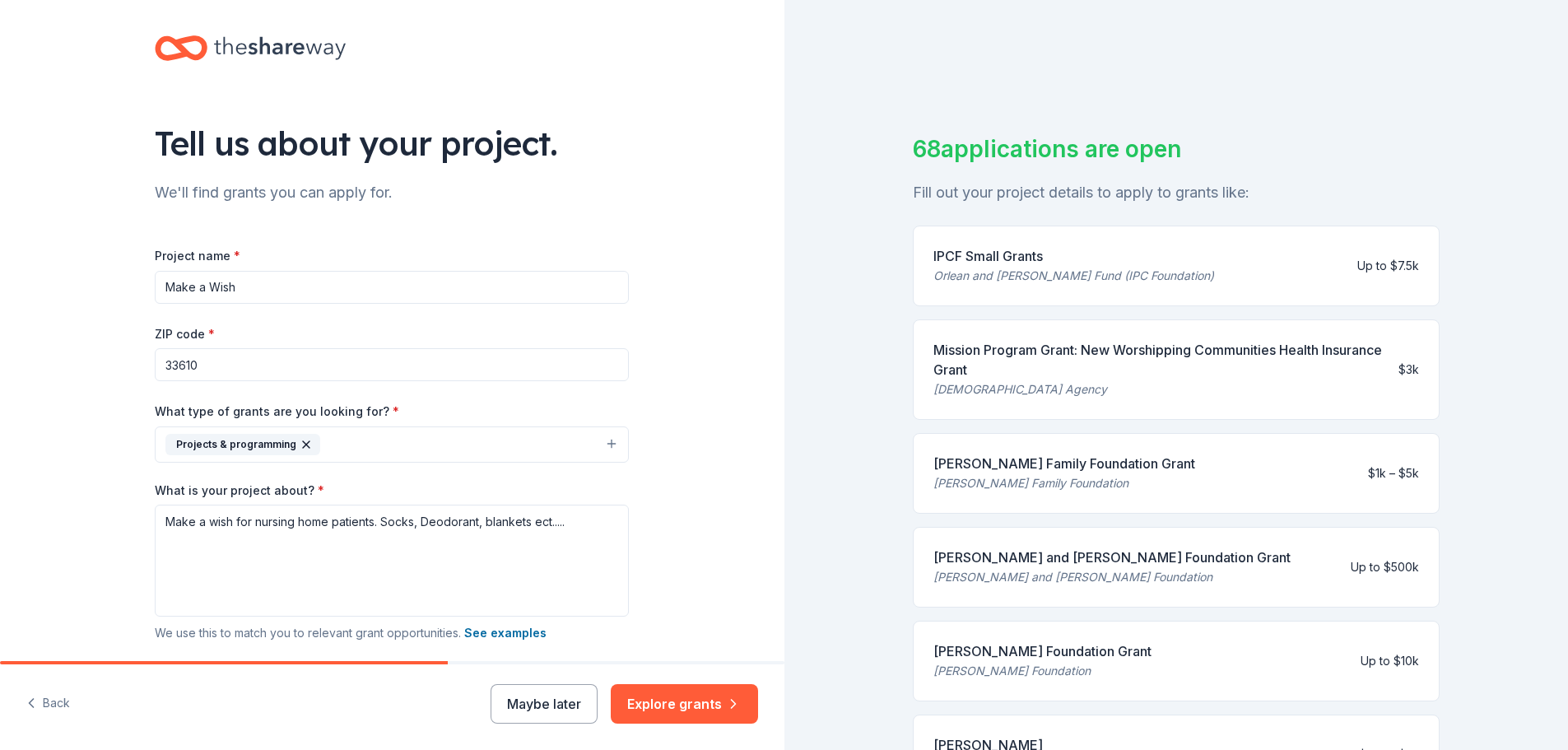
click at [46, 126] on div "Tell us about your project. We'll find grants you can apply for. Project name *…" at bounding box center [392, 406] width 785 height 834
click at [671, 705] on button "Explore grants" at bounding box center [684, 703] width 148 height 39
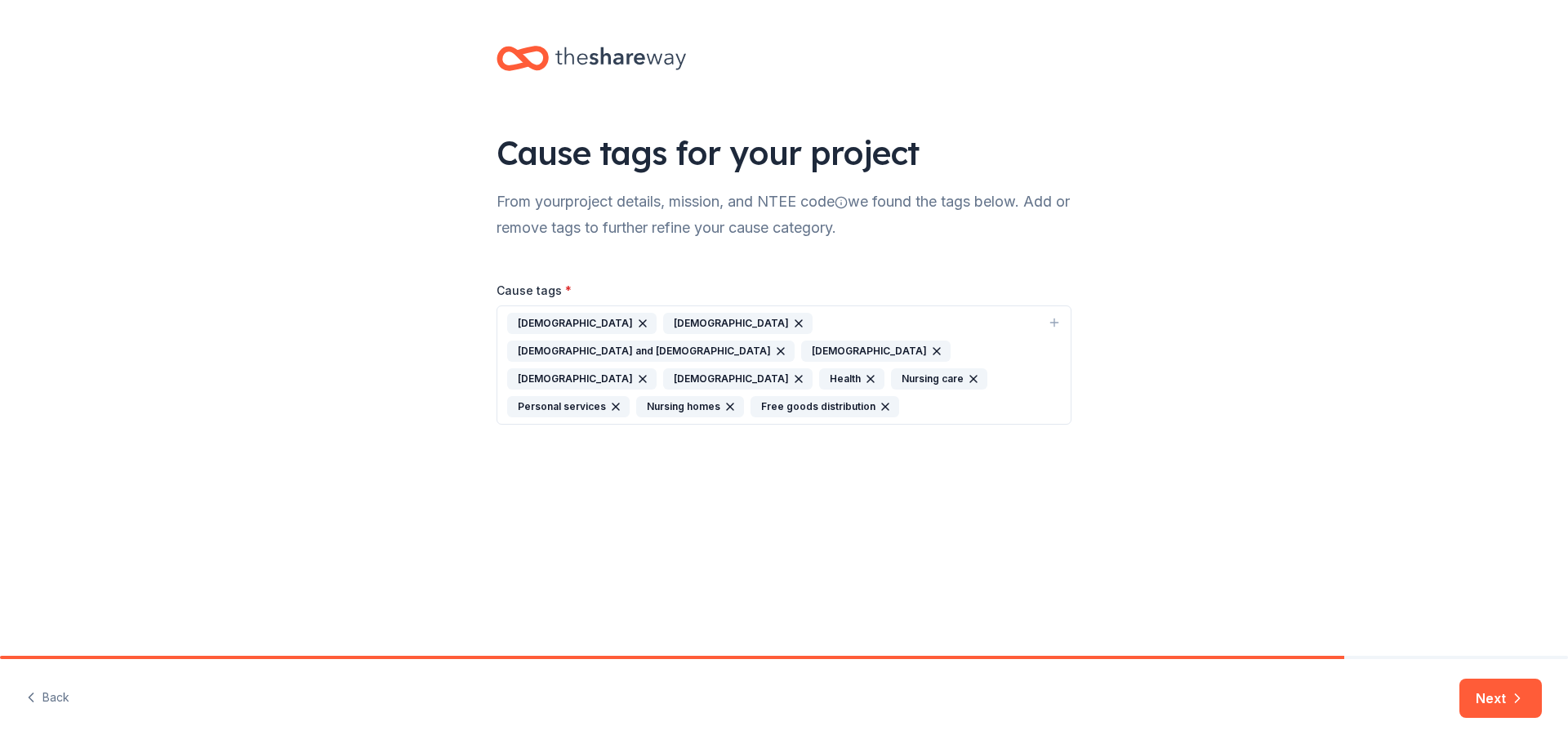
click at [639, 323] on icon "button" at bounding box center [642, 323] width 6 height 6
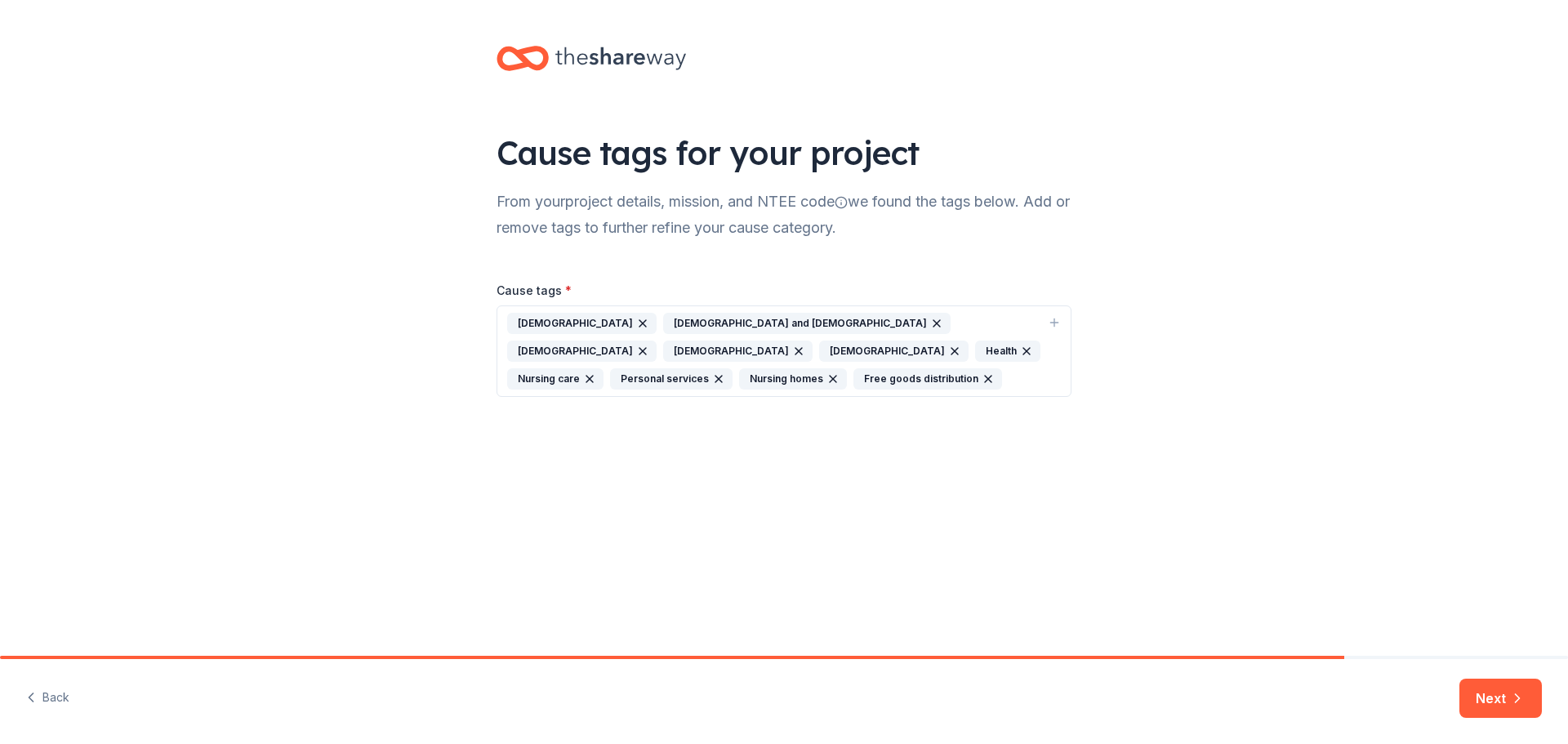
click at [639, 325] on icon "button" at bounding box center [642, 323] width 6 height 6
click at [774, 325] on icon "button" at bounding box center [780, 323] width 13 height 13
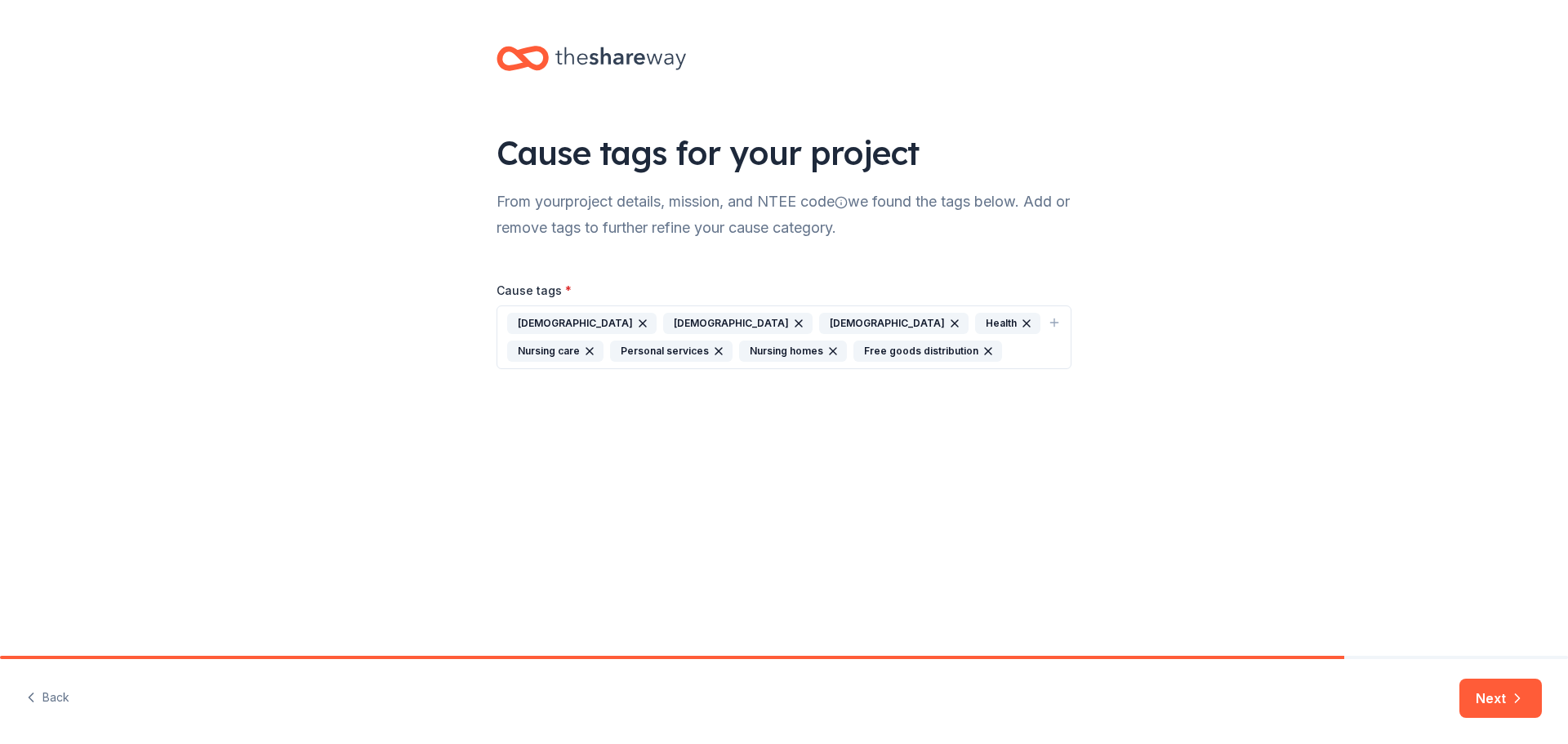
click at [636, 323] on icon "button" at bounding box center [642, 323] width 13 height 13
click at [595, 321] on div "Presbyterianism" at bounding box center [581, 323] width 149 height 21
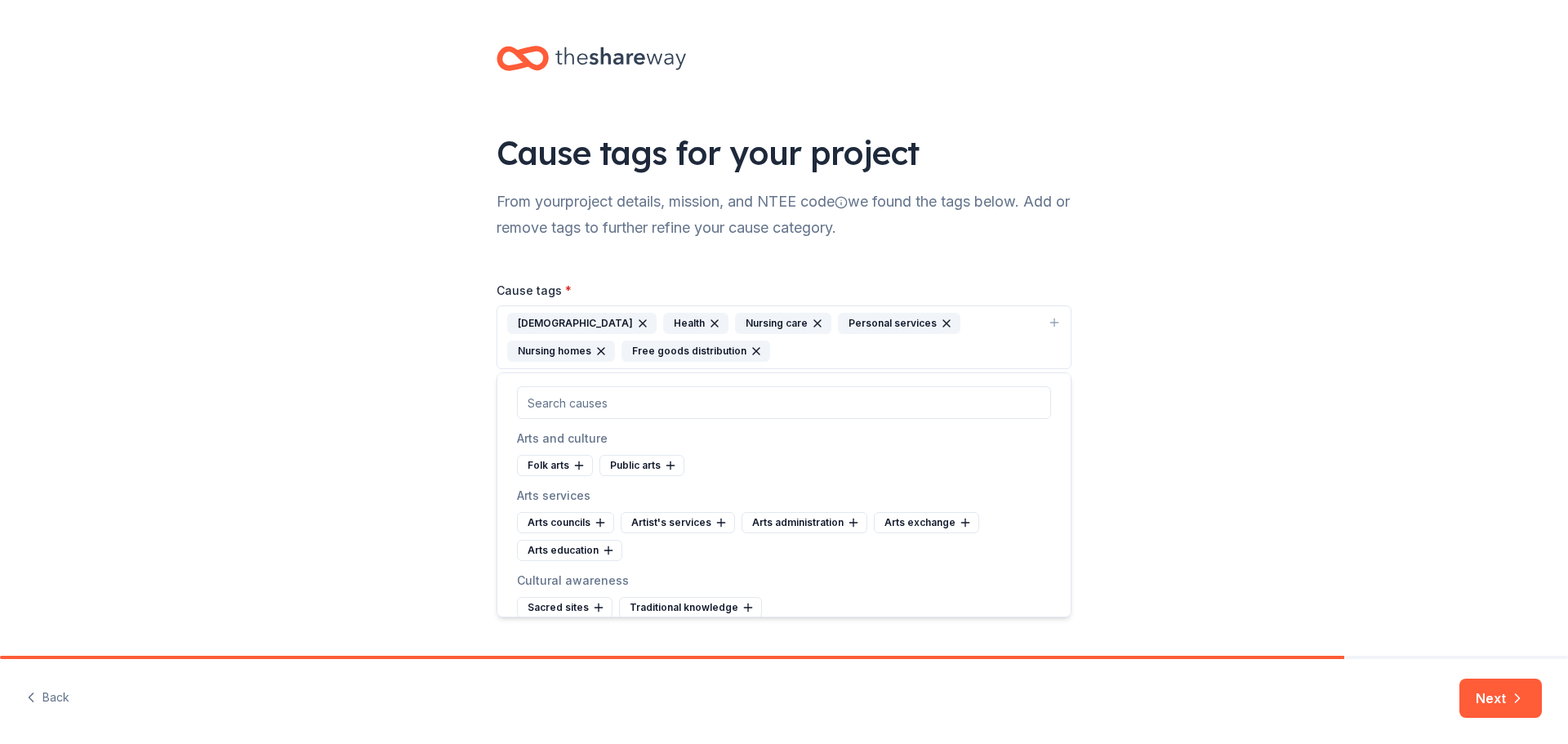
click at [401, 347] on div "Cause tags for your project From your project details, mission, and NTEE code w…" at bounding box center [784, 224] width 1568 height 447
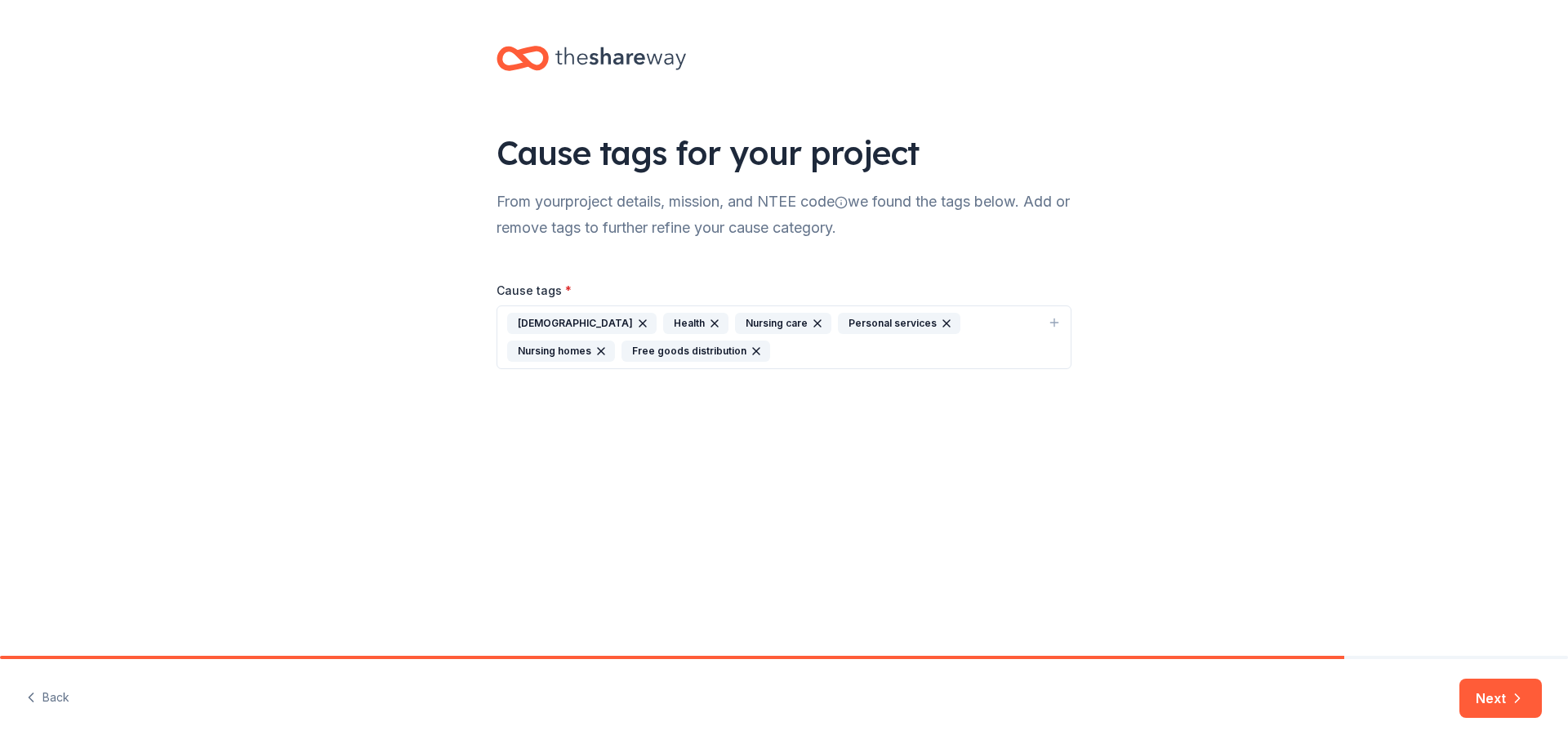
click at [636, 325] on icon "button" at bounding box center [642, 323] width 13 height 13
click at [1481, 327] on div "Cause tags for your project From your project details, mission, and NTEE code w…" at bounding box center [784, 224] width 1568 height 447
click at [1511, 703] on icon "button" at bounding box center [1517, 699] width 16 height 16
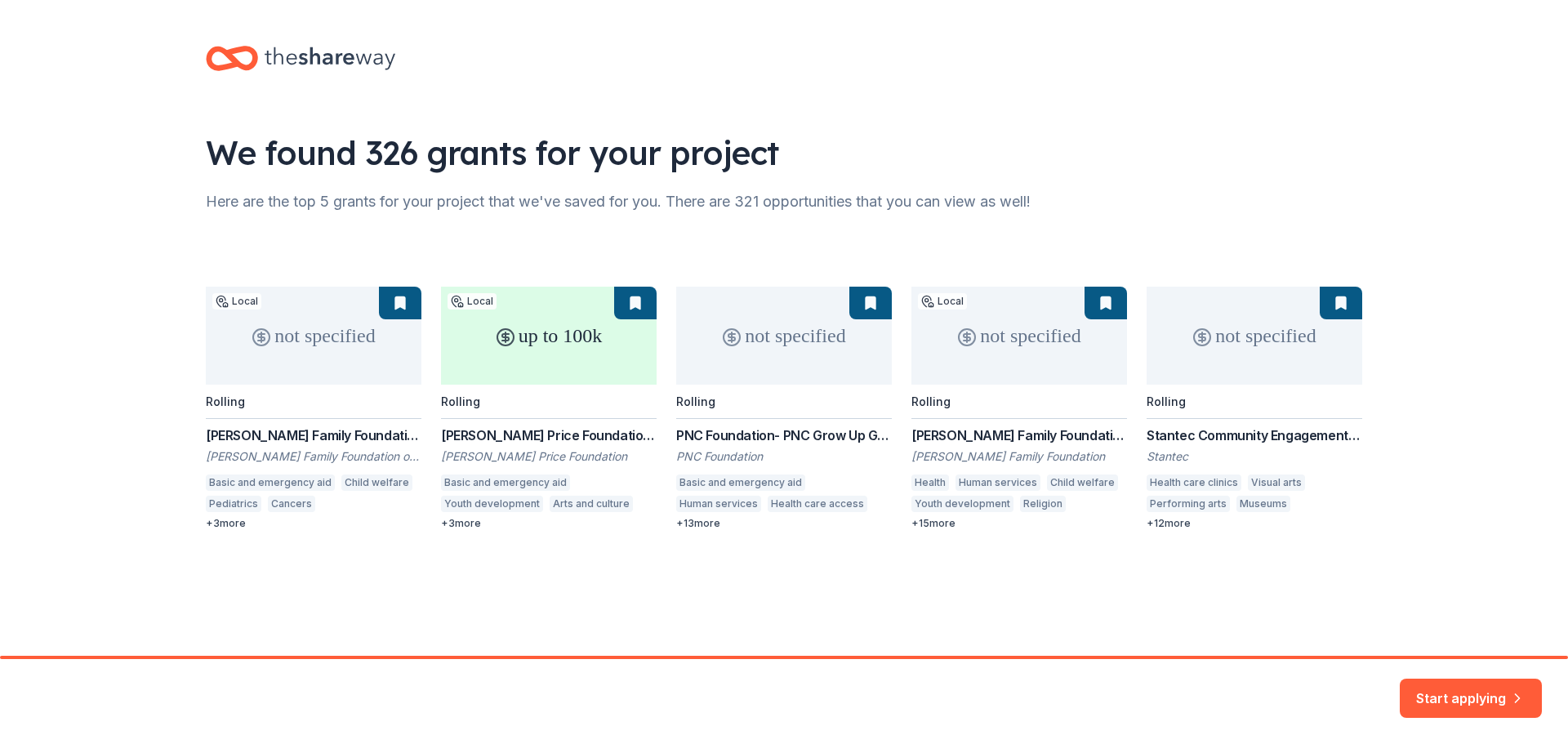
click at [468, 523] on div "not specified Local Rolling Broadrick Family Foundation Grant Broadrick Family …" at bounding box center [783, 408] width 1156 height 244
click at [453, 524] on div "not specified Local Rolling Broadrick Family Foundation Grant Broadrick Family …" at bounding box center [783, 408] width 1156 height 244
click at [443, 521] on div "not specified Local Rolling Broadrick Family Foundation Grant Broadrick Family …" at bounding box center [783, 408] width 1156 height 244
click at [537, 336] on div "not specified Local Rolling Broadrick Family Foundation Grant Broadrick Family …" at bounding box center [783, 408] width 1156 height 244
click at [485, 454] on div "not specified Local Rolling Broadrick Family Foundation Grant Broadrick Family …" at bounding box center [783, 408] width 1156 height 244
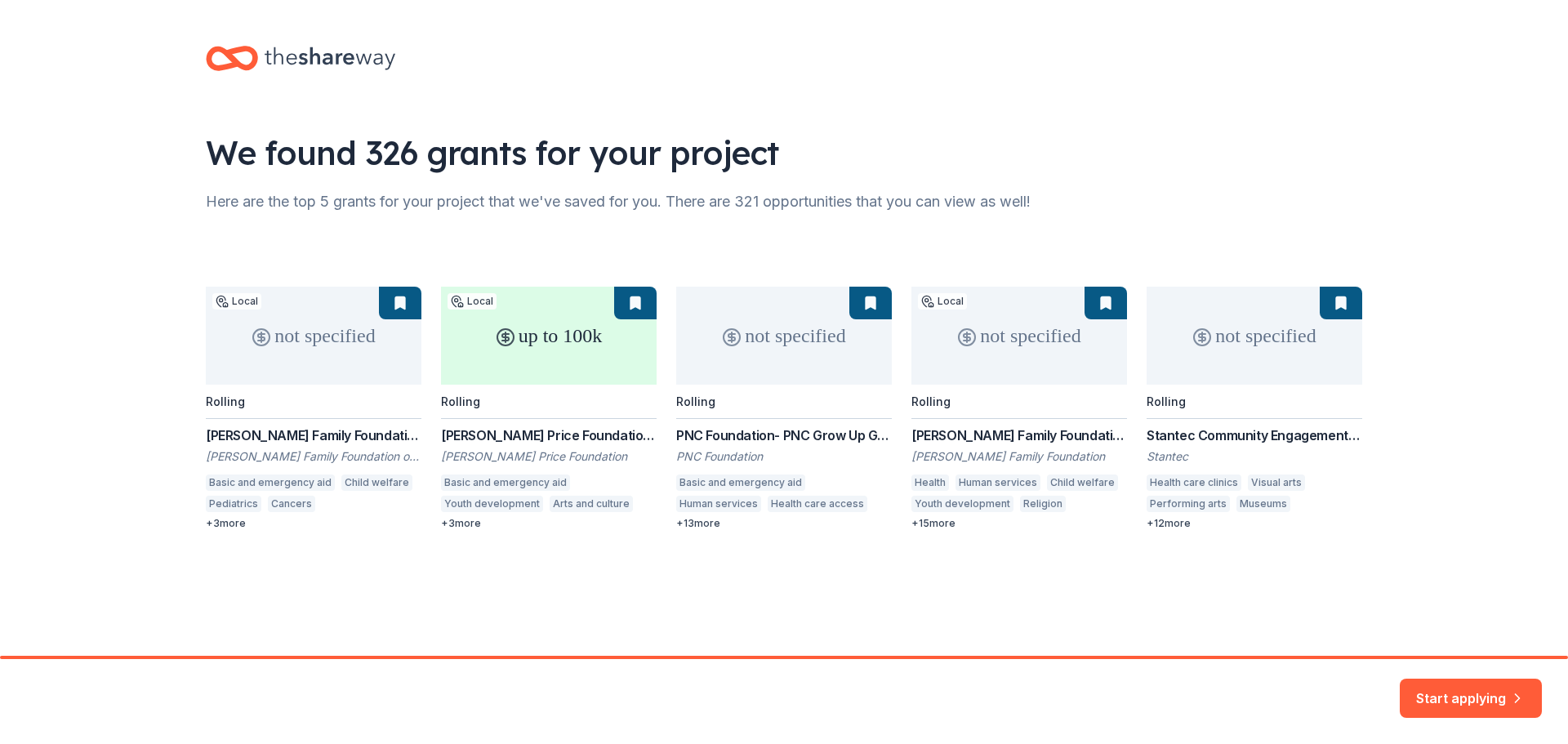
click at [489, 482] on div "not specified Local Rolling Broadrick Family Foundation Grant Broadrick Family …" at bounding box center [783, 408] width 1156 height 244
click at [704, 526] on div "not specified Local Rolling Broadrick Family Foundation Grant Broadrick Family …" at bounding box center [783, 408] width 1156 height 244
click at [1473, 697] on button "Start applying" at bounding box center [1471, 688] width 142 height 39
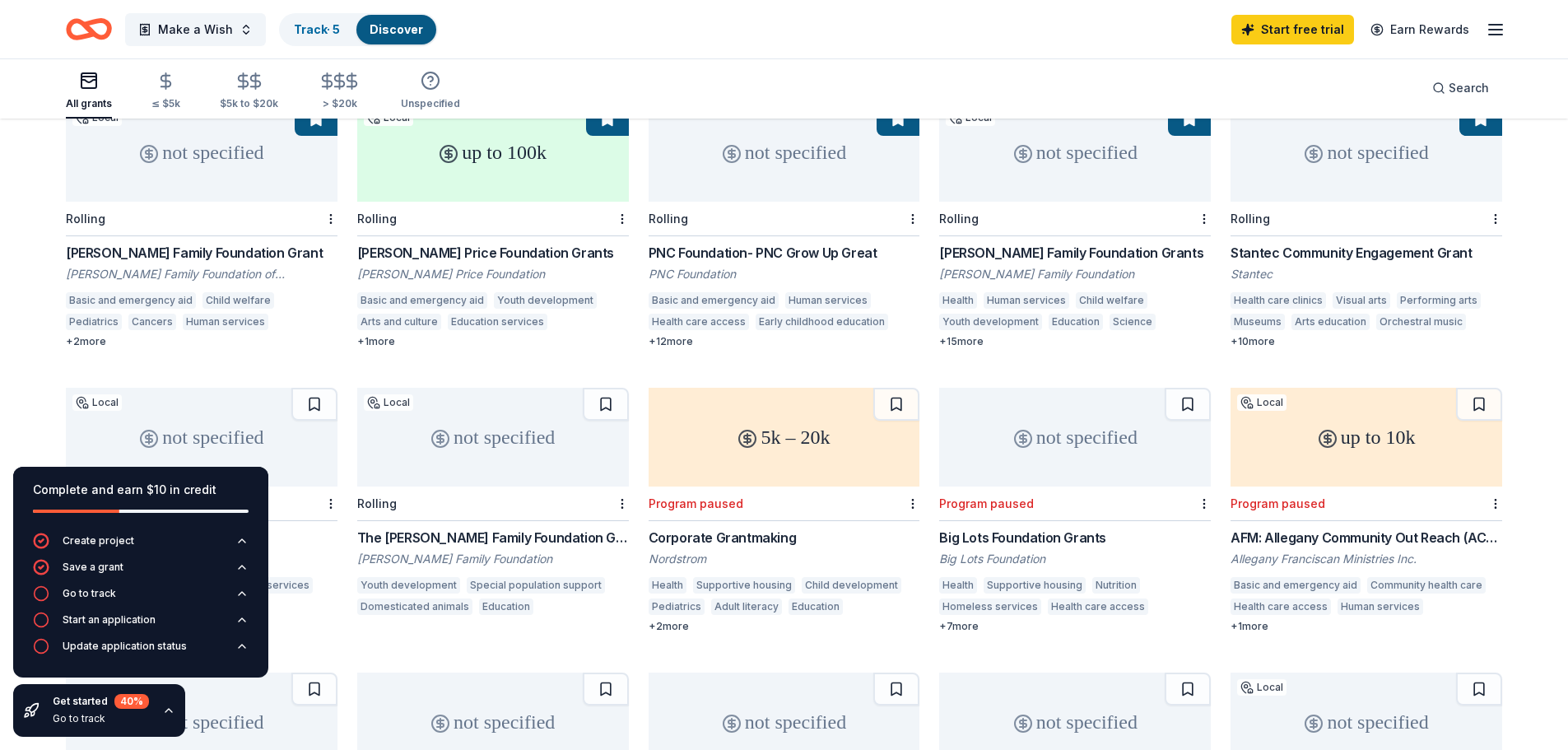
scroll to position [194, 0]
click at [1006, 596] on div "Homeless services" at bounding box center [989, 604] width 102 height 17
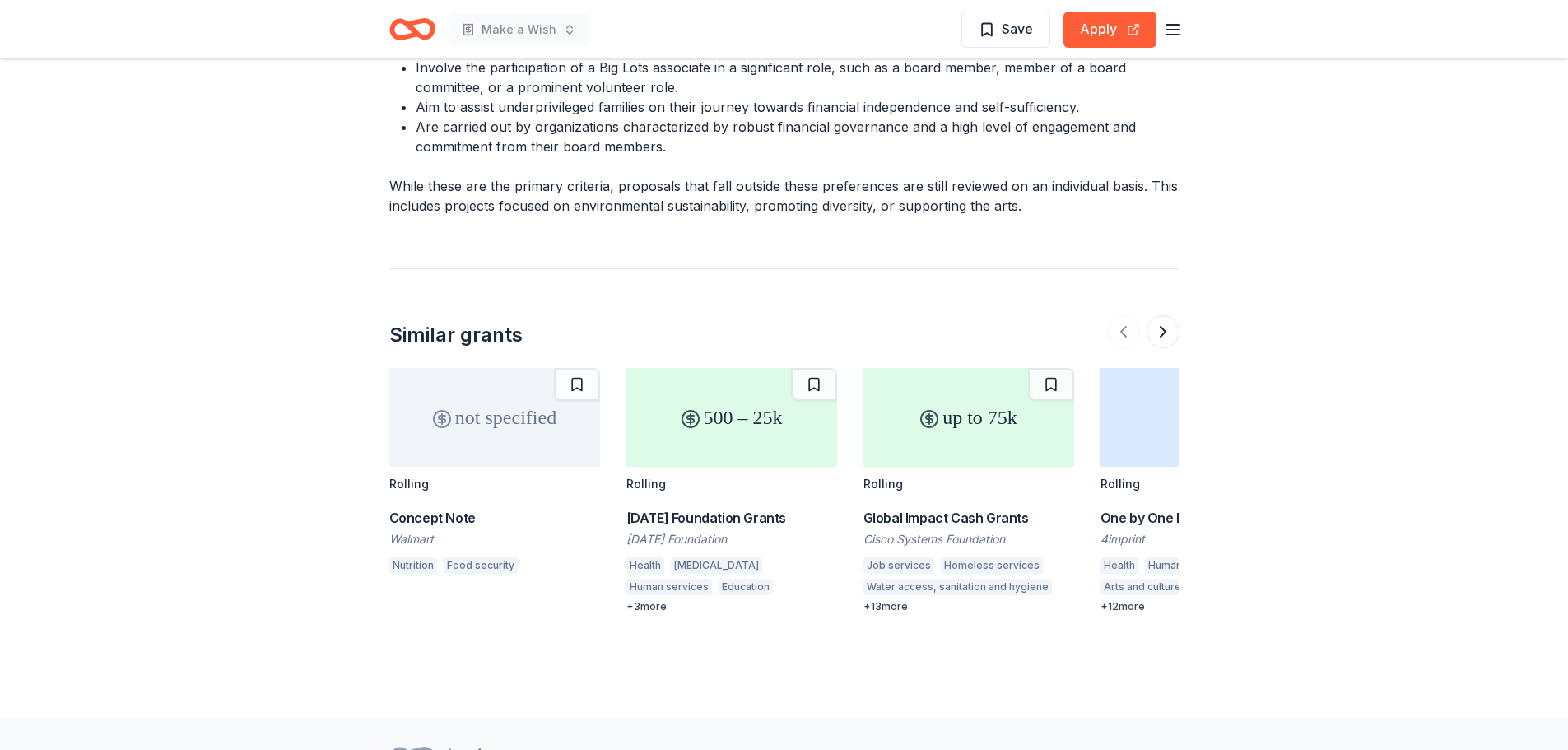
scroll to position [2326, 0]
click at [712, 575] on div "Human services" at bounding box center [668, 583] width 85 height 17
click at [988, 554] on div "Homeless services" at bounding box center [991, 562] width 102 height 17
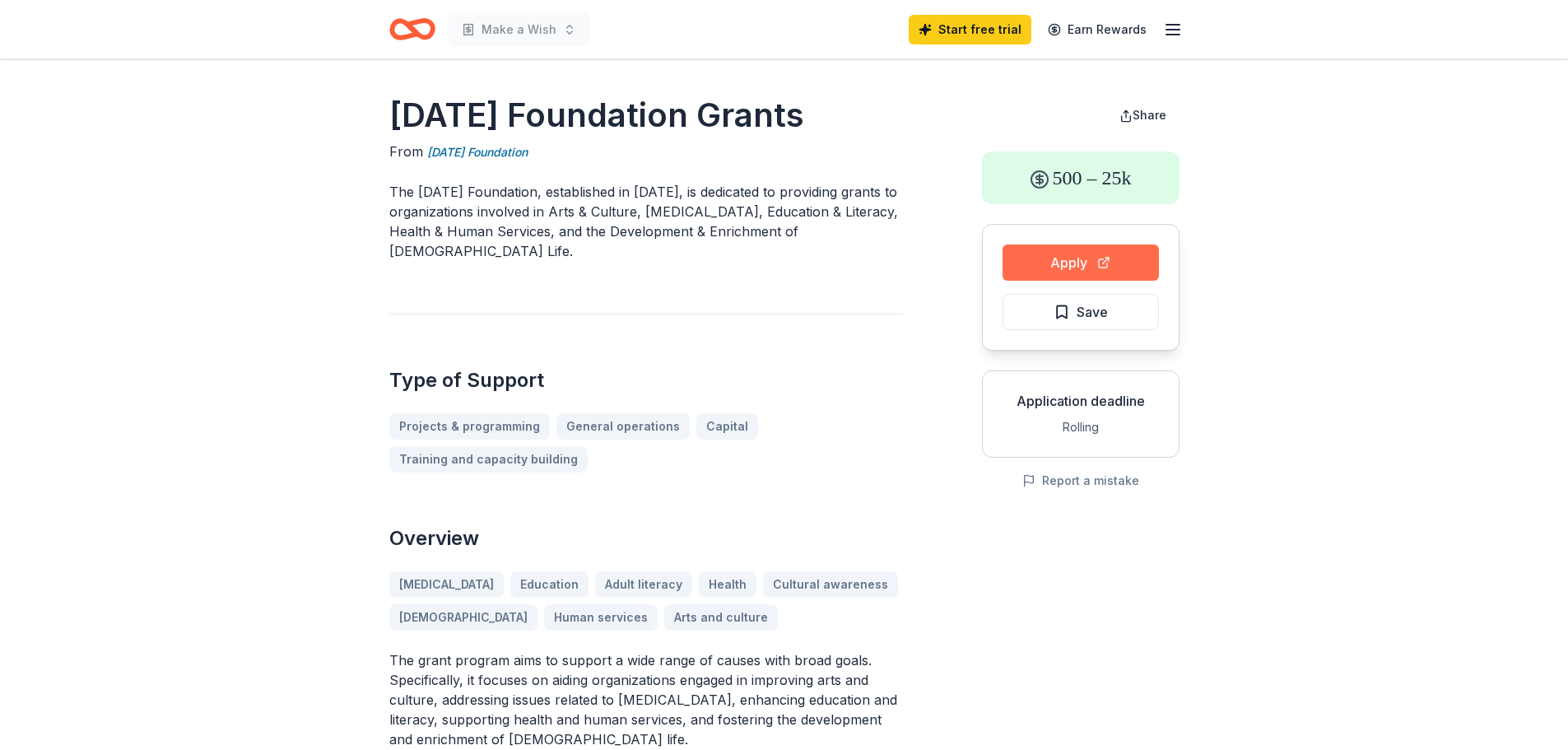
click at [1072, 260] on button "Apply" at bounding box center [1080, 262] width 157 height 36
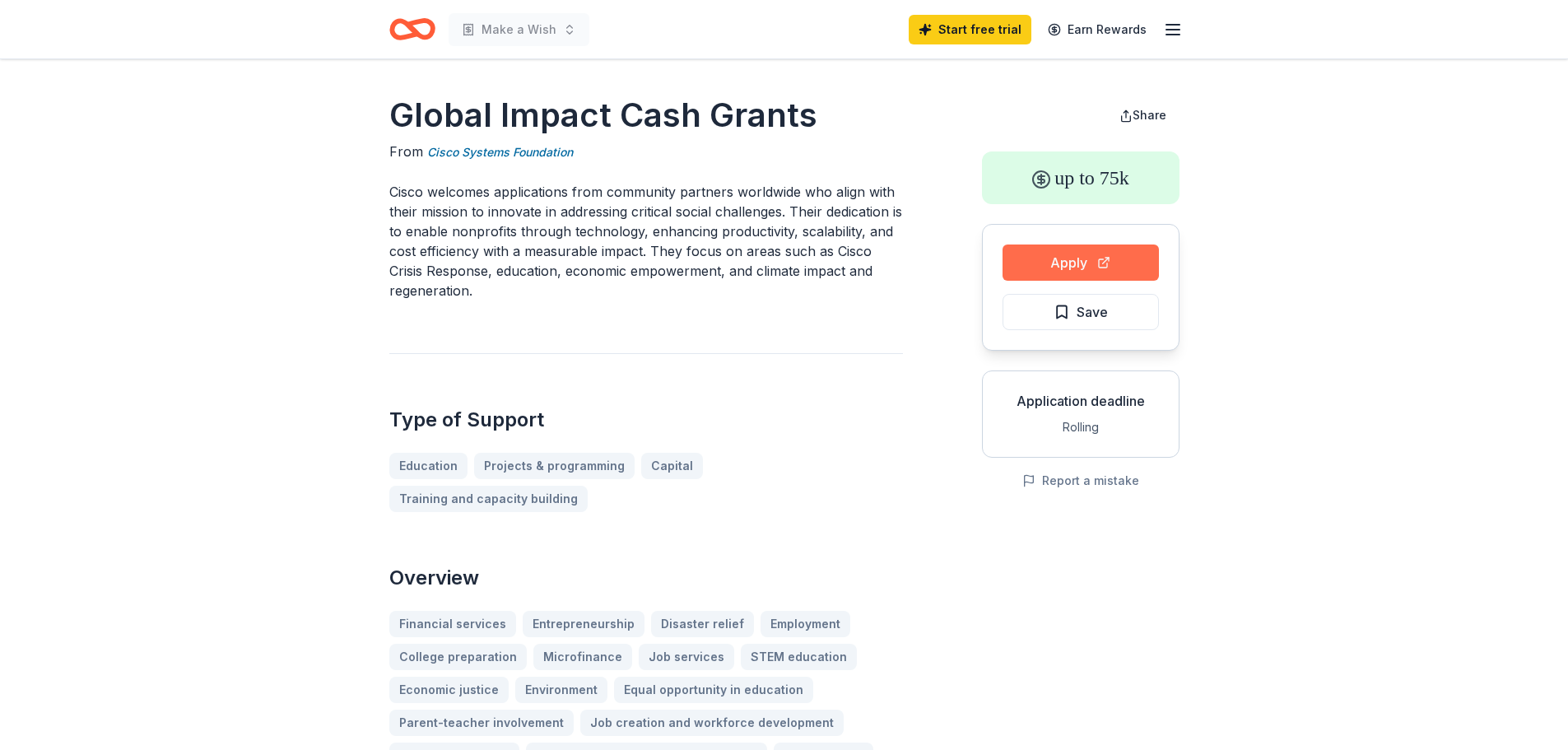
click at [1083, 259] on button "Apply" at bounding box center [1080, 262] width 157 height 36
click at [1074, 268] on button "Apply" at bounding box center [1080, 262] width 157 height 36
